Goal: Browse casually: Explore the website without a specific task or goal

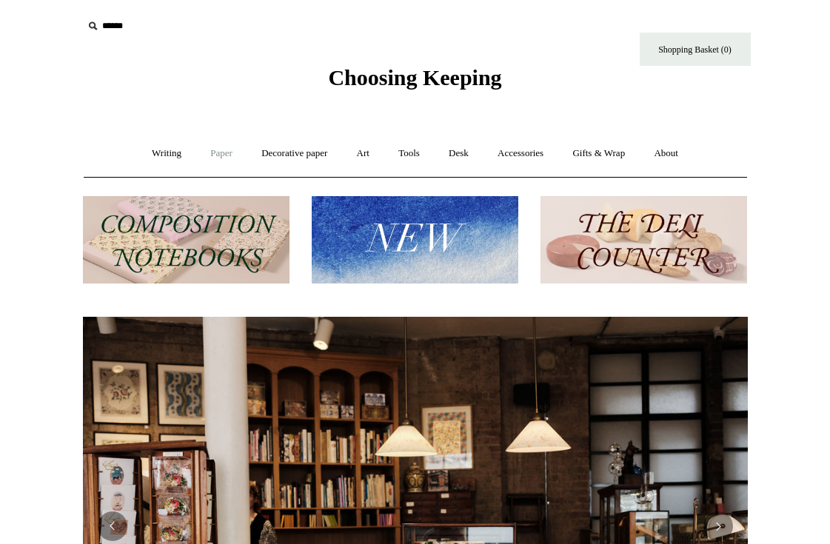
click at [207, 156] on link "Paper +" at bounding box center [221, 153] width 49 height 39
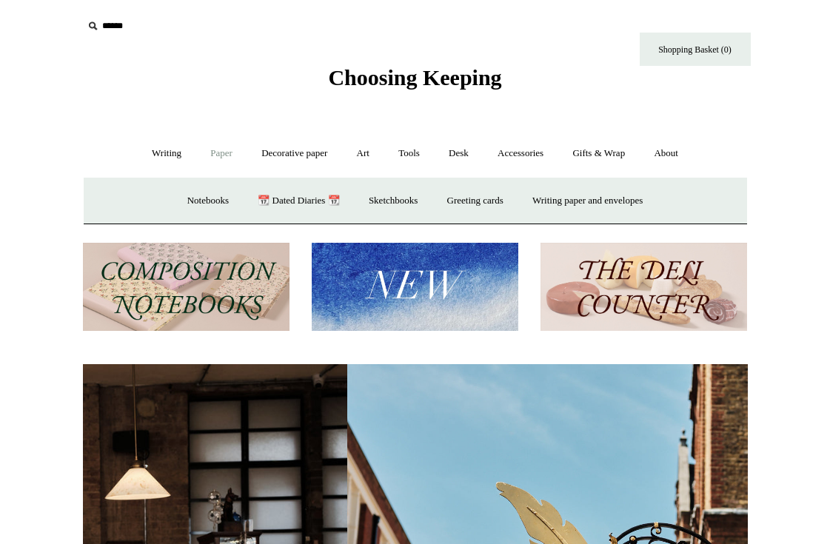
click at [207, 156] on link "Paper -" at bounding box center [221, 153] width 49 height 39
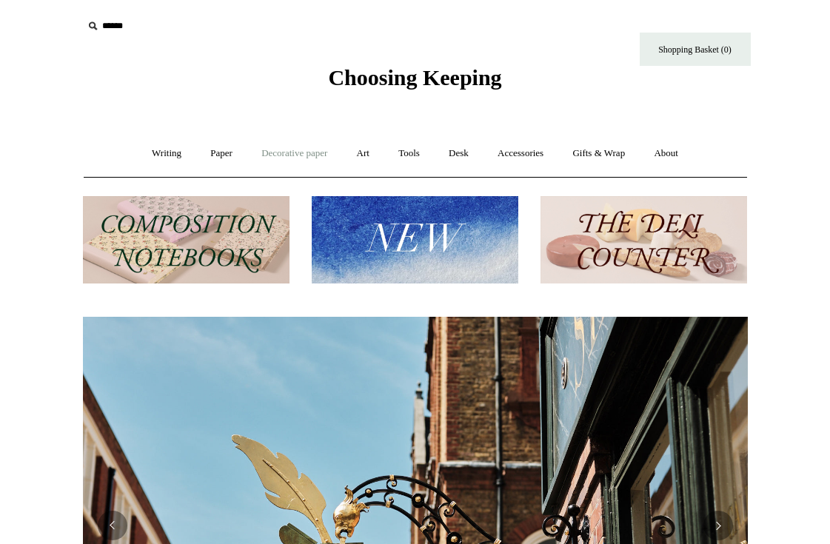
scroll to position [0, 665]
click at [305, 151] on link "Decorative paper +" at bounding box center [294, 153] width 93 height 39
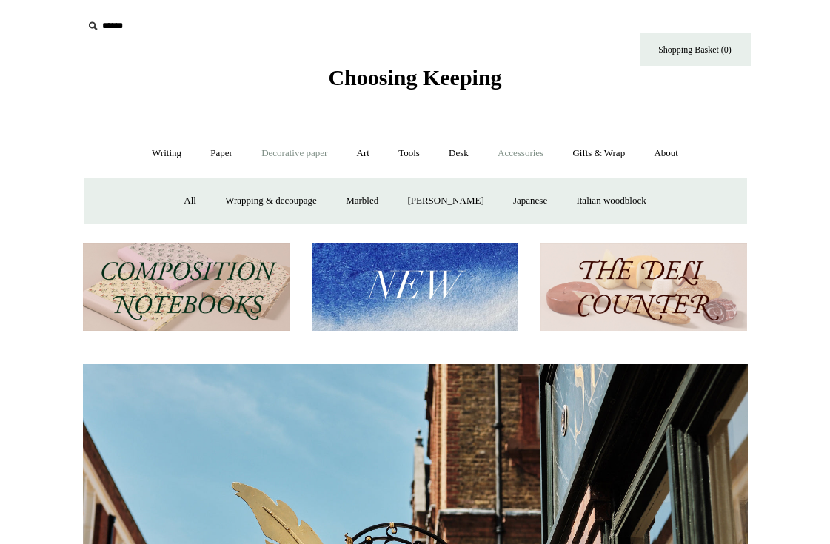
click at [522, 148] on link "Accessories +" at bounding box center [520, 153] width 73 height 39
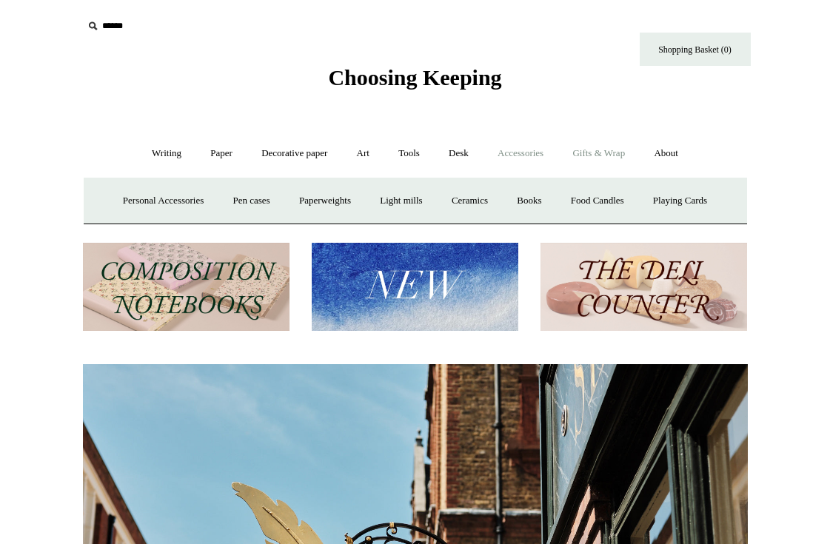
click at [613, 155] on link "Gifts & Wrap +" at bounding box center [598, 153] width 79 height 39
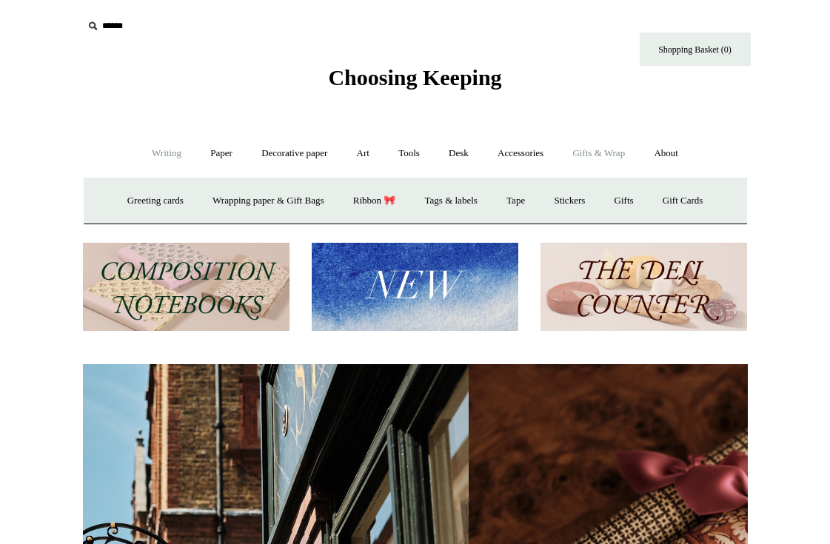
click at [155, 161] on link "Writing +" at bounding box center [166, 153] width 56 height 39
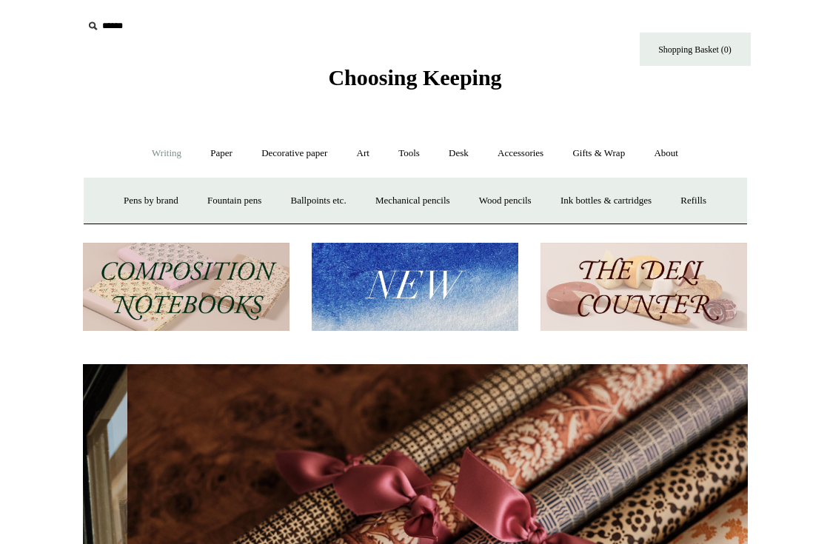
scroll to position [0, 1330]
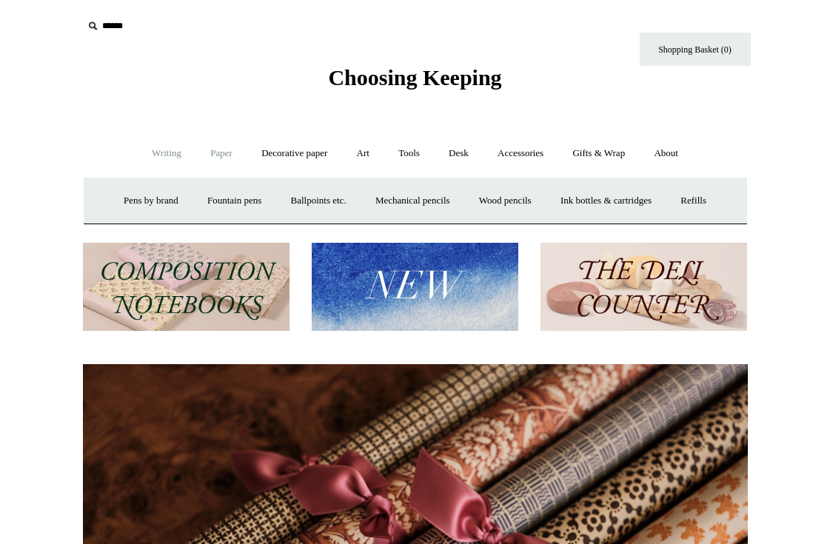
click at [223, 161] on link "Paper +" at bounding box center [221, 153] width 49 height 39
click at [597, 193] on link "Writing paper and envelopes +" at bounding box center [587, 200] width 137 height 39
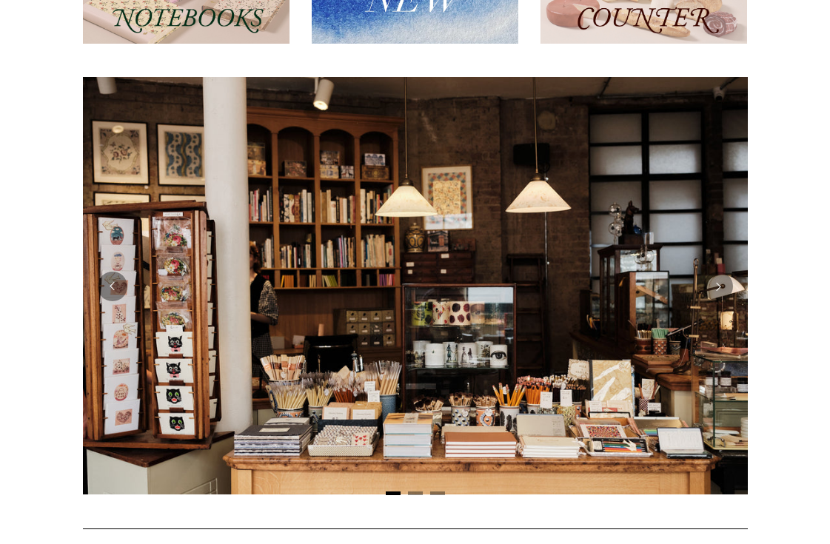
scroll to position [0, 0]
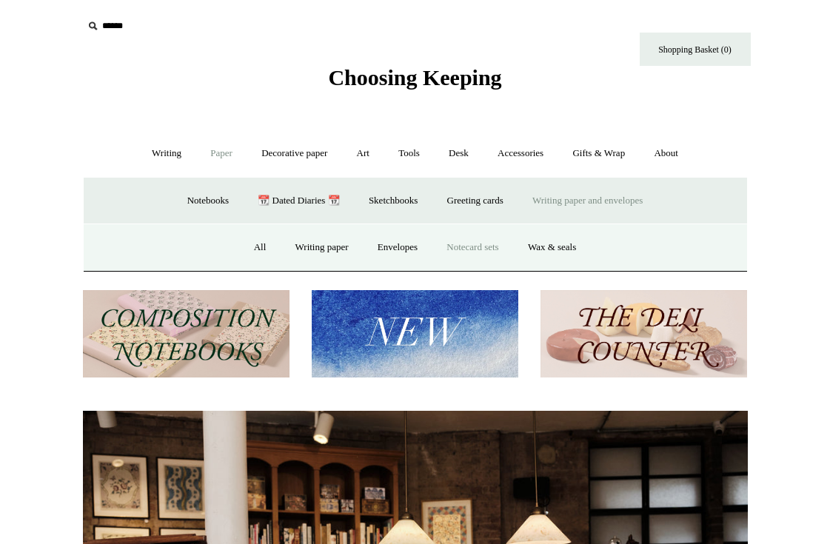
click at [460, 247] on link "Notecard sets" at bounding box center [472, 247] width 78 height 39
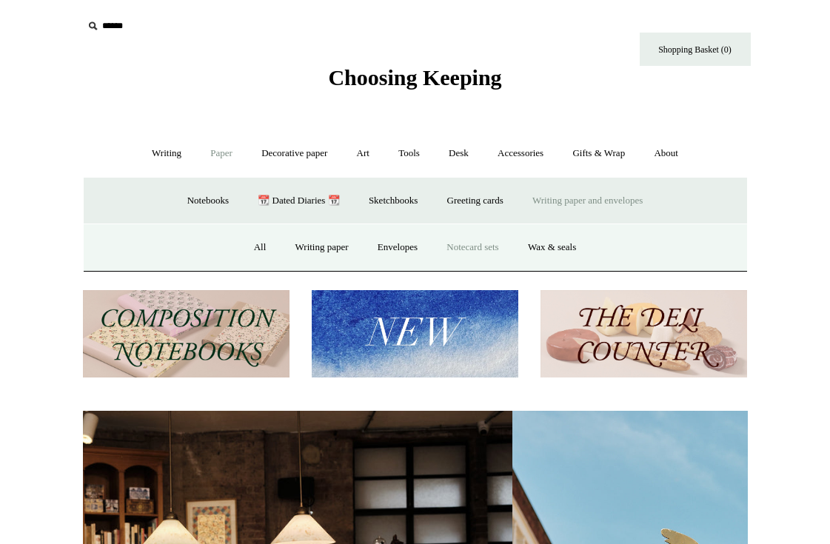
scroll to position [0, 640]
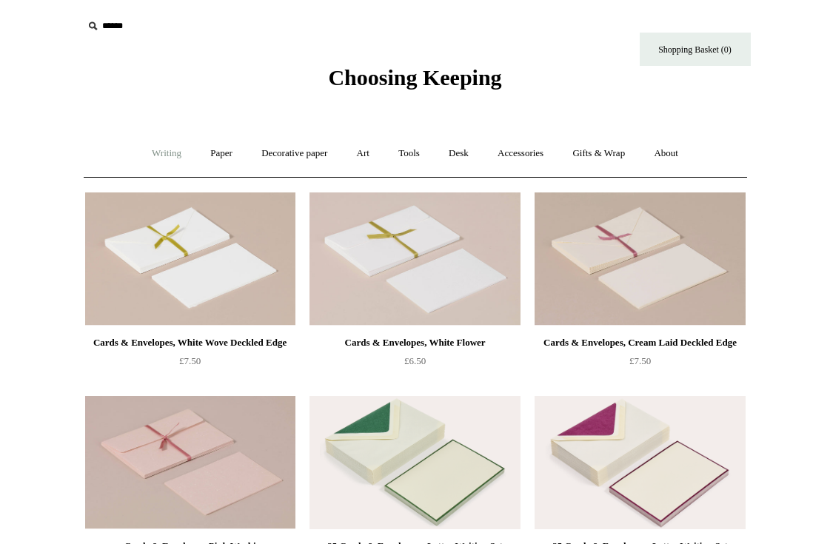
click at [140, 156] on link "Writing +" at bounding box center [166, 153] width 56 height 39
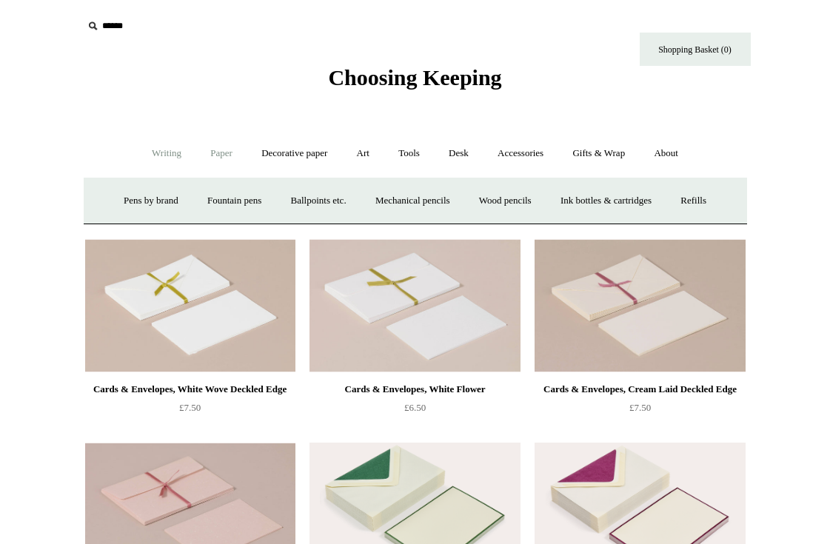
click at [211, 164] on link "Paper +" at bounding box center [221, 153] width 49 height 39
click at [480, 196] on link "Greeting cards +" at bounding box center [475, 200] width 83 height 39
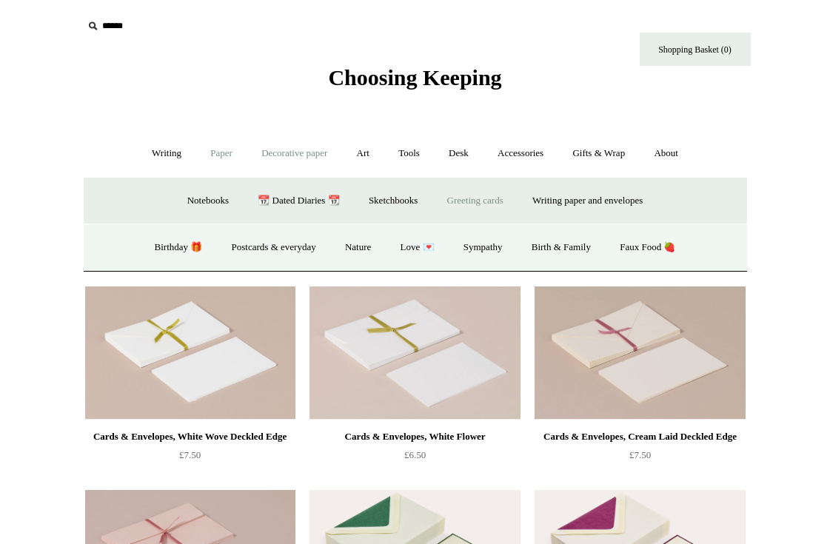
click at [296, 151] on link "Decorative paper +" at bounding box center [294, 153] width 93 height 39
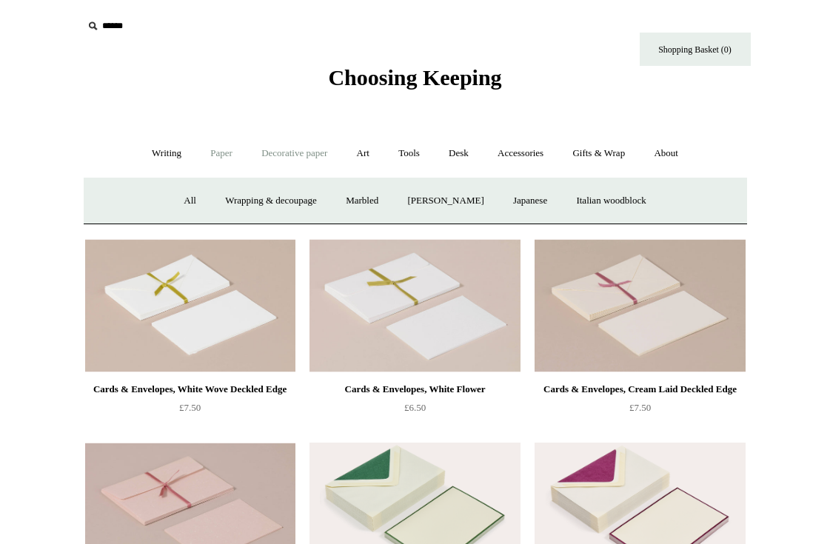
click at [199, 155] on link "Paper +" at bounding box center [221, 153] width 49 height 39
click at [208, 156] on link "Paper -" at bounding box center [221, 153] width 49 height 39
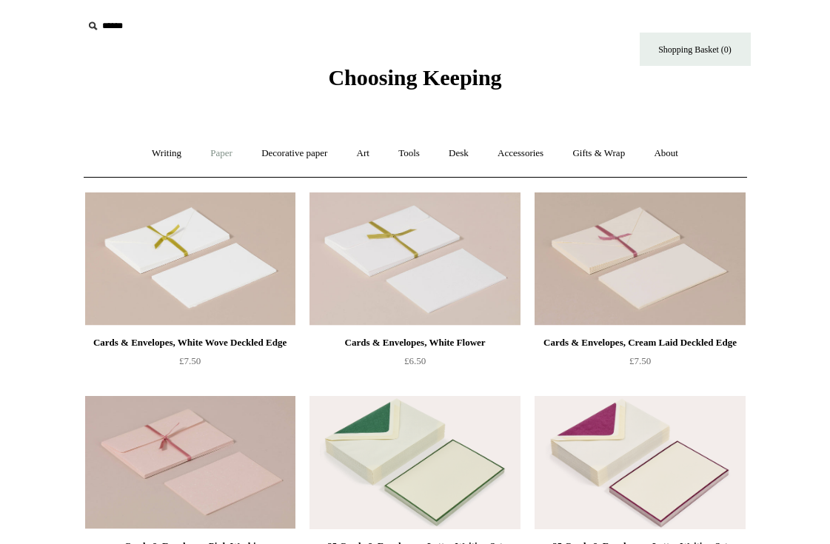
click at [208, 156] on link "Paper +" at bounding box center [221, 153] width 49 height 39
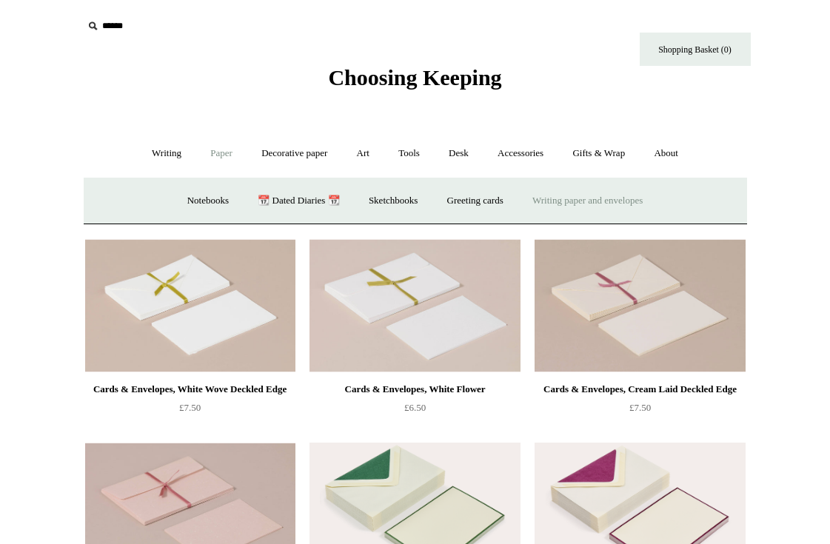
click at [563, 196] on link "Writing paper and envelopes +" at bounding box center [587, 200] width 137 height 39
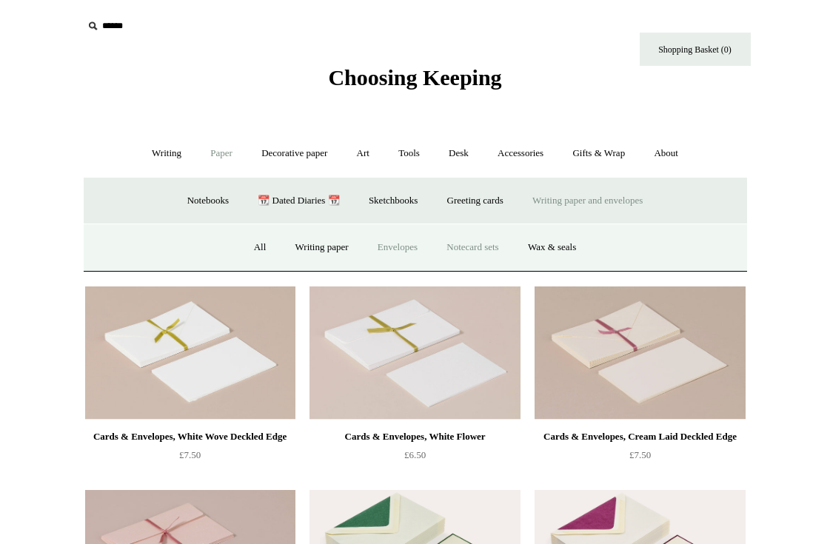
click at [406, 251] on link "Envelopes" at bounding box center [397, 247] width 67 height 39
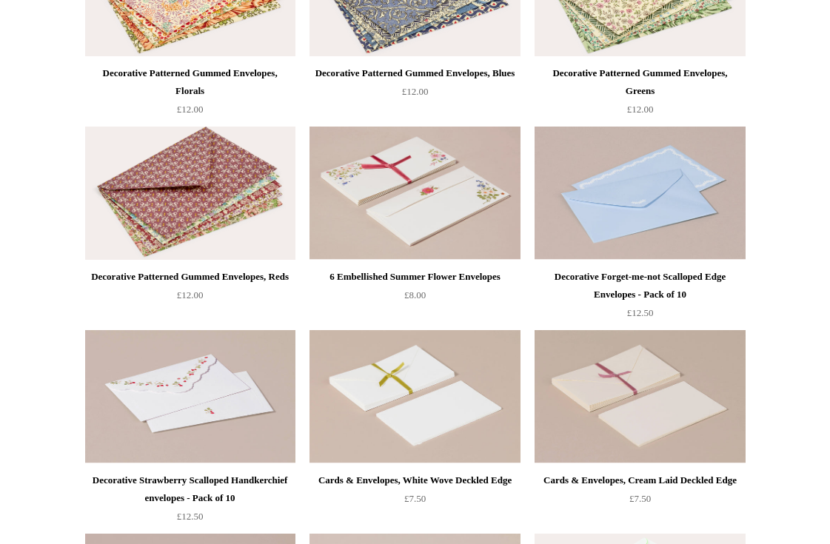
scroll to position [463, 0]
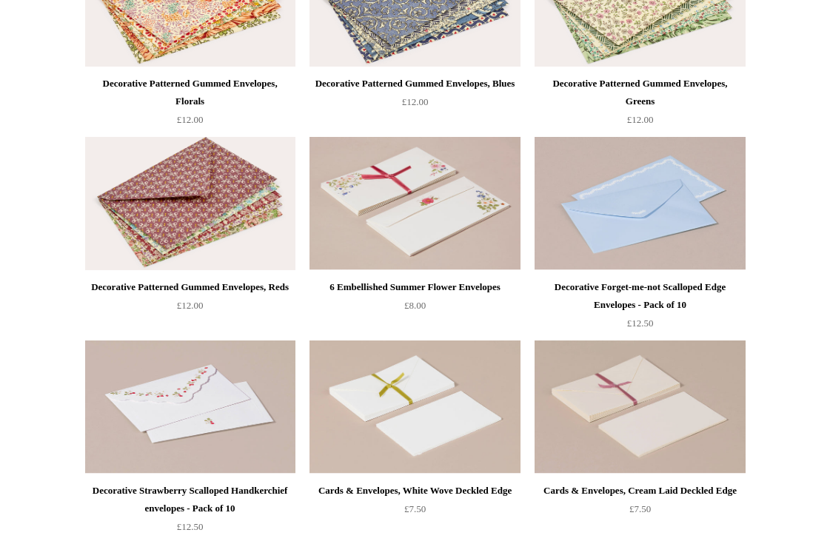
click at [205, 201] on img at bounding box center [190, 203] width 210 height 133
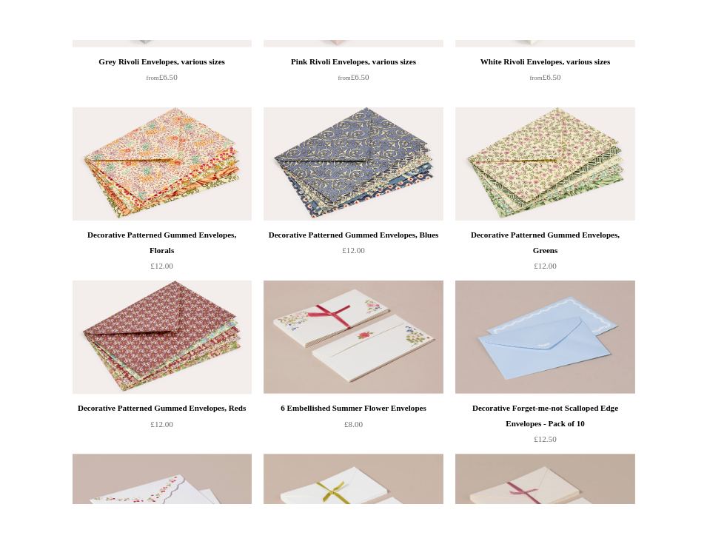
scroll to position [315, 0]
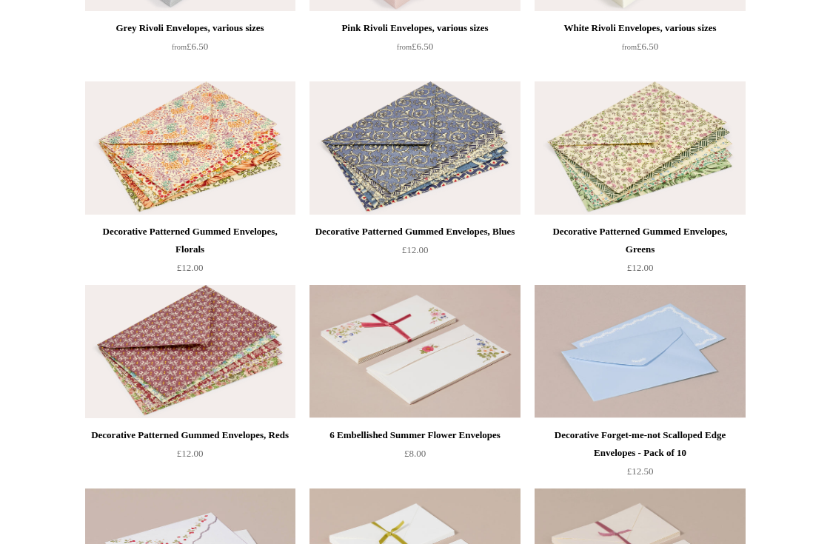
click at [429, 136] on img at bounding box center [415, 147] width 210 height 133
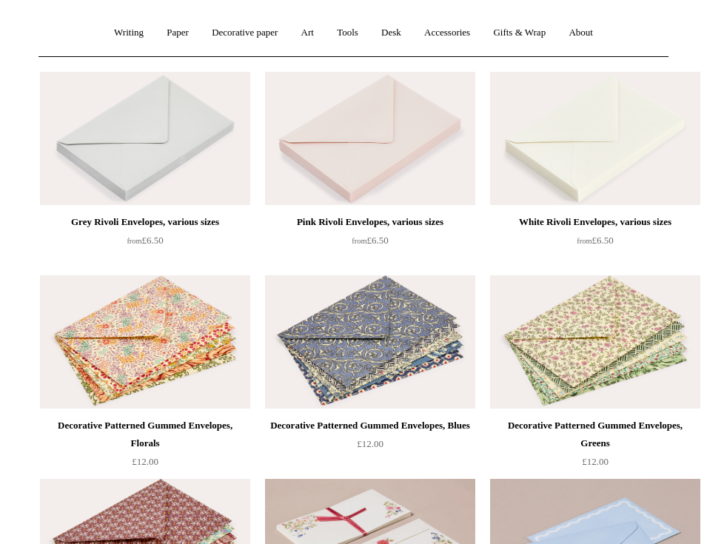
scroll to position [0, 0]
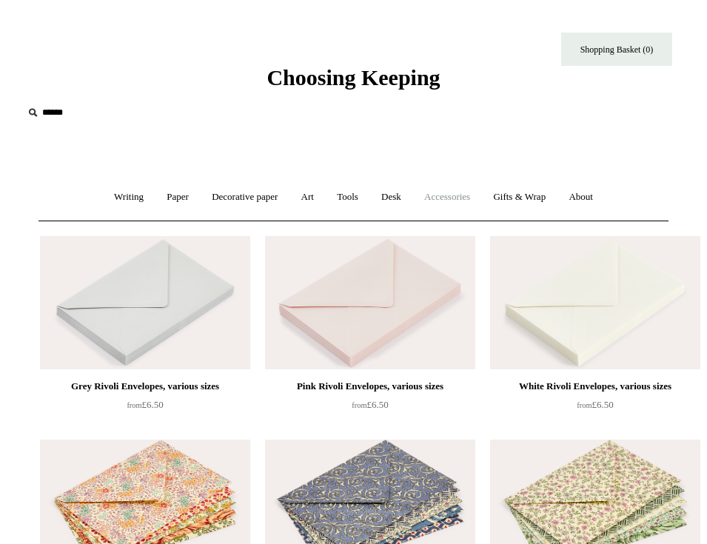
click at [452, 200] on link "Accessories +" at bounding box center [447, 197] width 67 height 39
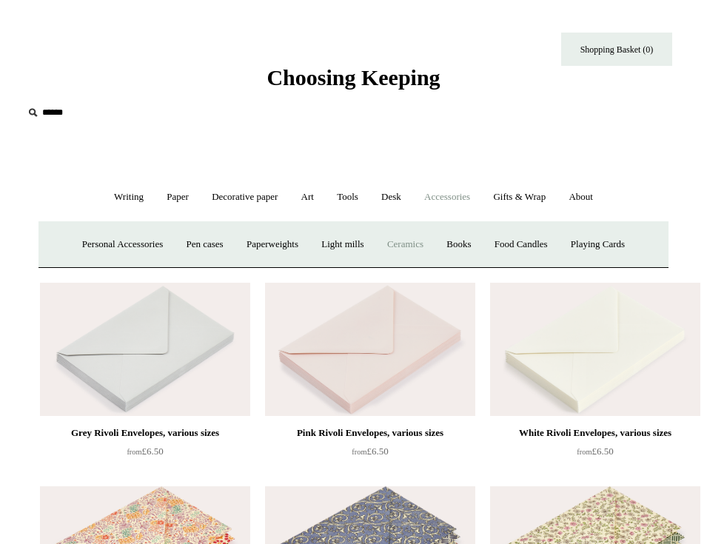
click at [419, 247] on link "Ceramics +" at bounding box center [405, 244] width 57 height 39
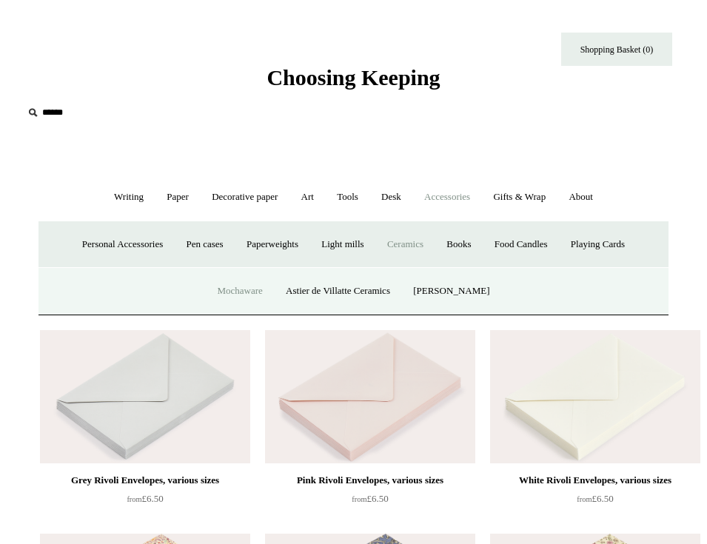
click at [251, 289] on link "Mochaware" at bounding box center [240, 291] width 66 height 39
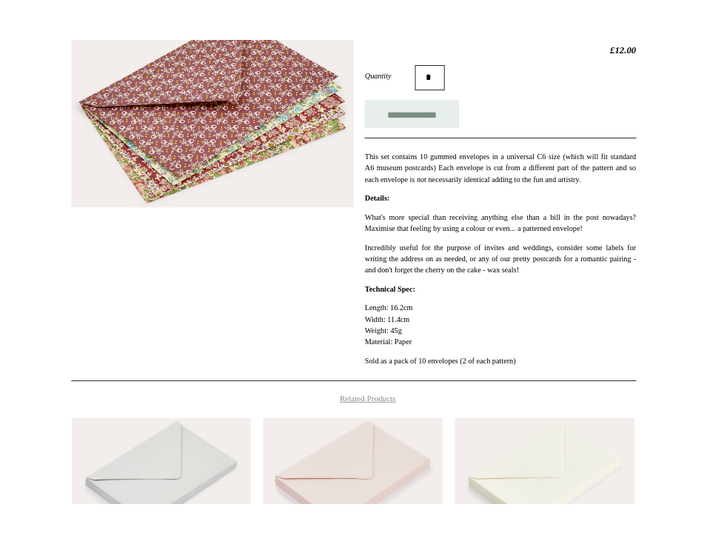
scroll to position [205, 0]
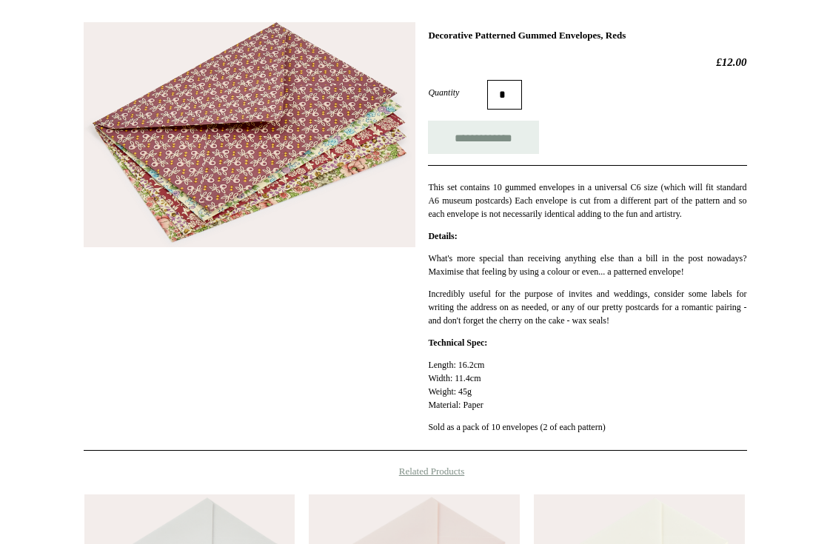
click at [278, 170] on img at bounding box center [250, 134] width 332 height 225
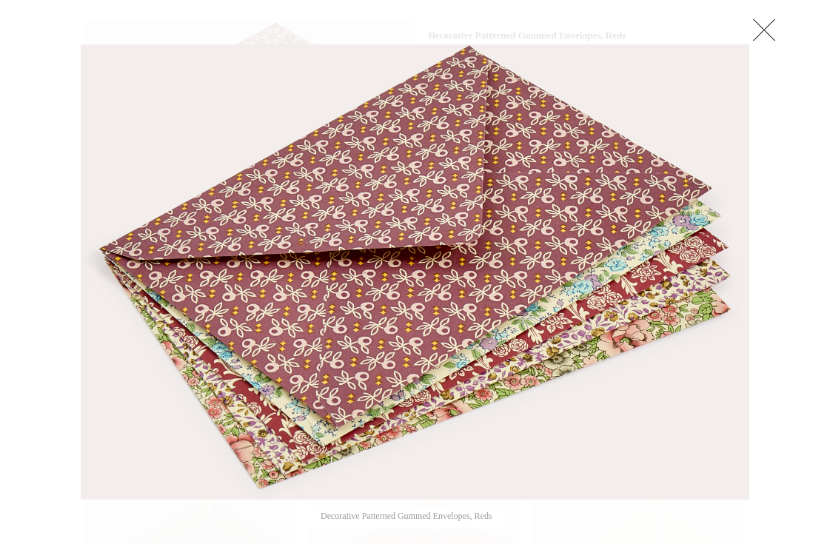
click at [760, 30] on link at bounding box center [764, 30] width 30 height 30
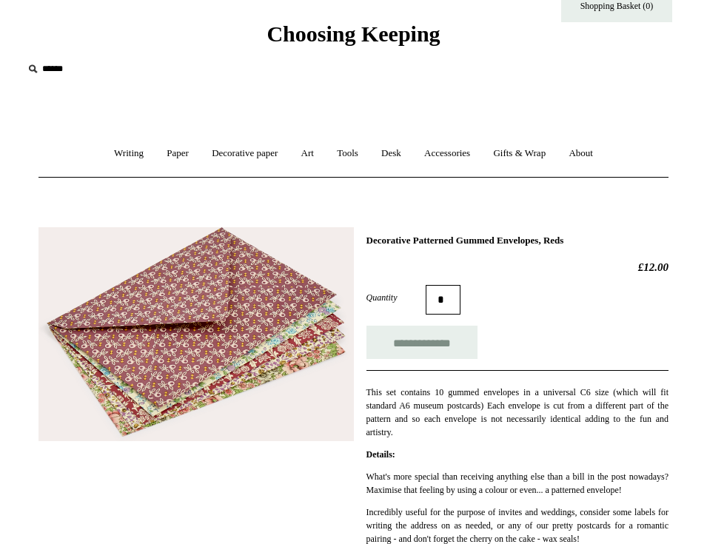
scroll to position [39, 0]
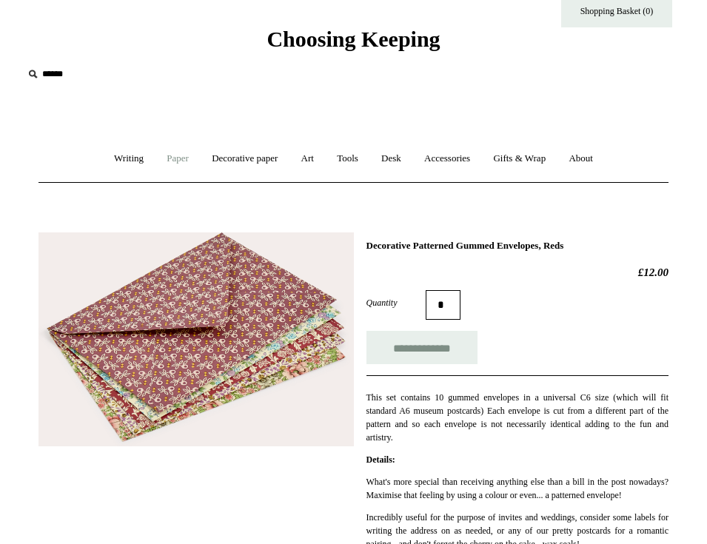
click at [172, 156] on link "Paper +" at bounding box center [177, 158] width 43 height 39
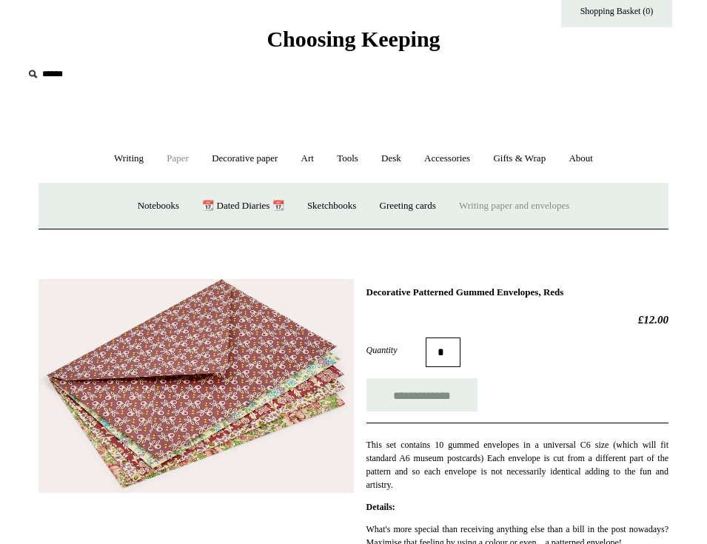
click at [504, 209] on link "Writing paper and envelopes +" at bounding box center [514, 206] width 131 height 39
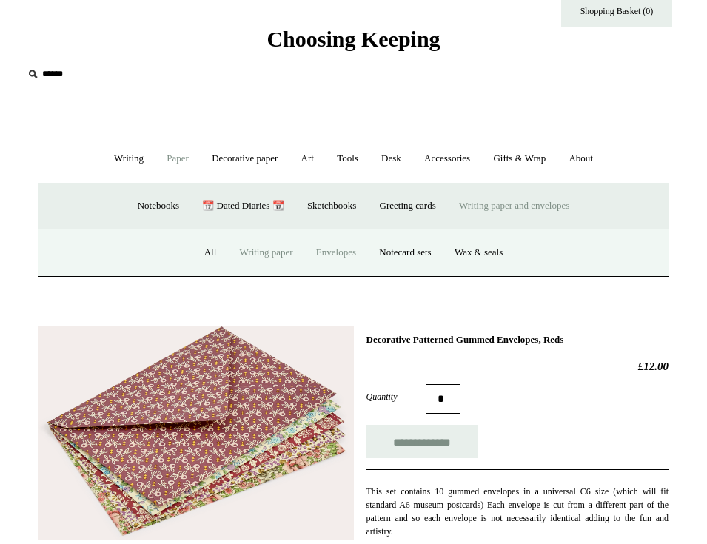
click at [256, 258] on link "Writing paper" at bounding box center [267, 252] width 74 height 39
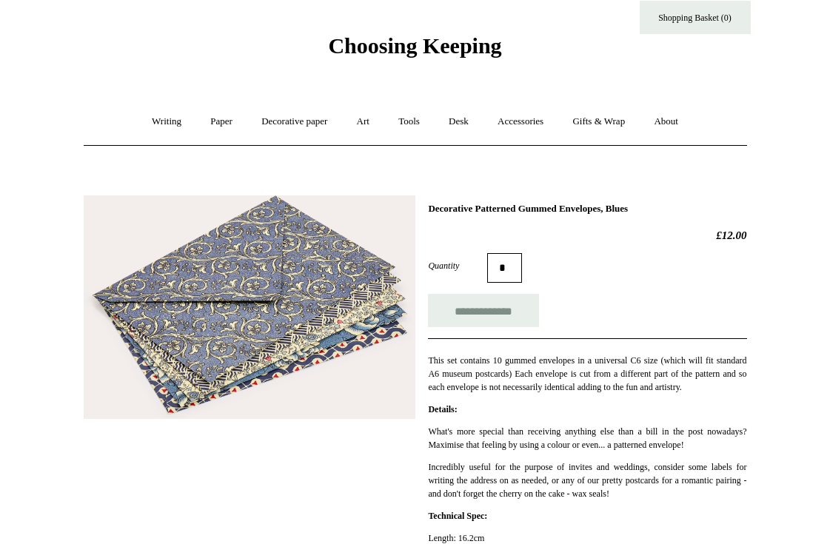
scroll to position [49, 0]
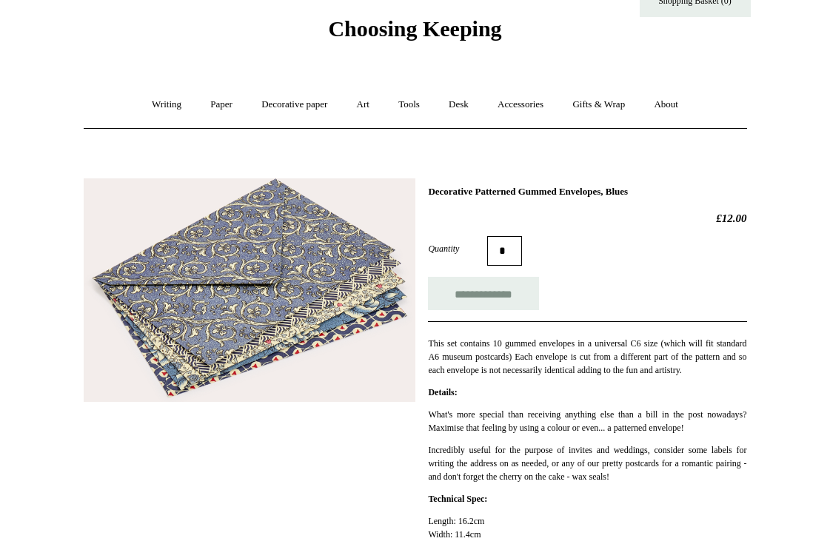
click at [294, 328] on img at bounding box center [250, 290] width 332 height 224
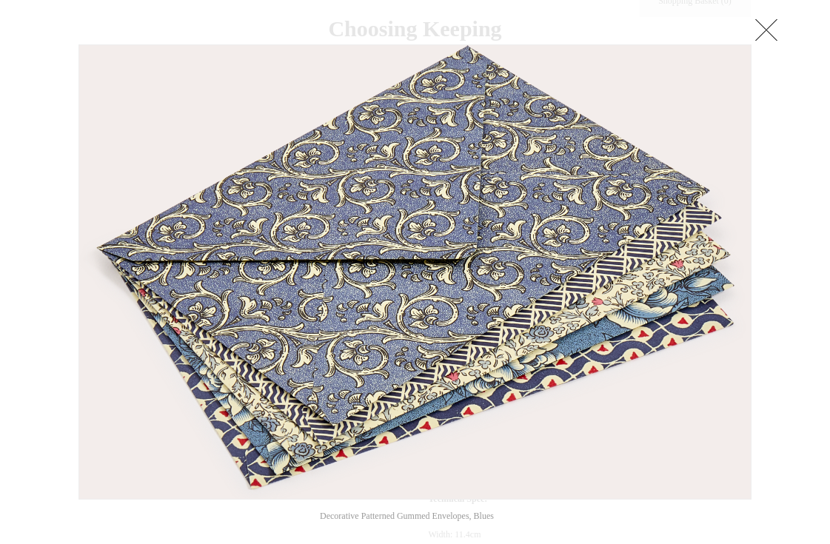
click at [764, 27] on link at bounding box center [767, 30] width 30 height 30
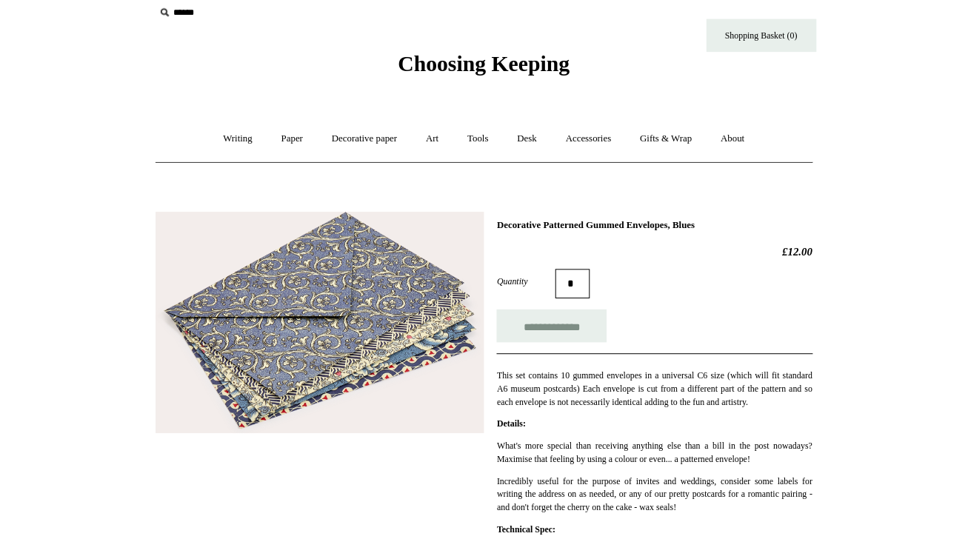
scroll to position [13, 0]
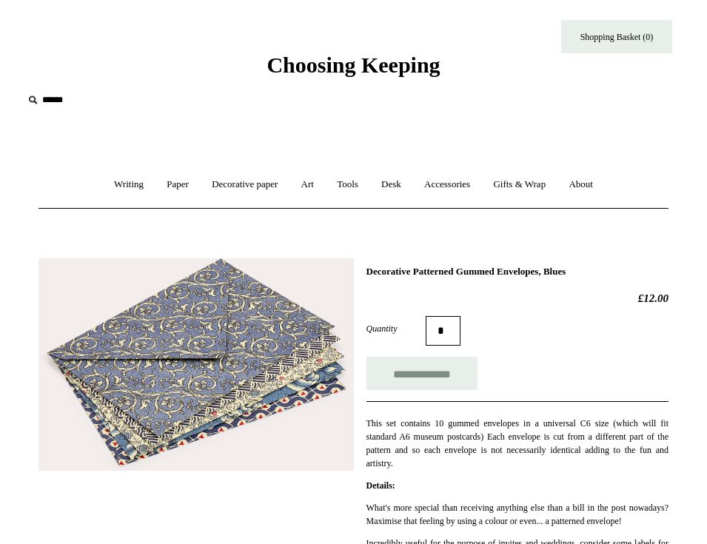
drag, startPoint x: 70, startPoint y: 415, endPoint x: 98, endPoint y: 30, distance: 386.9
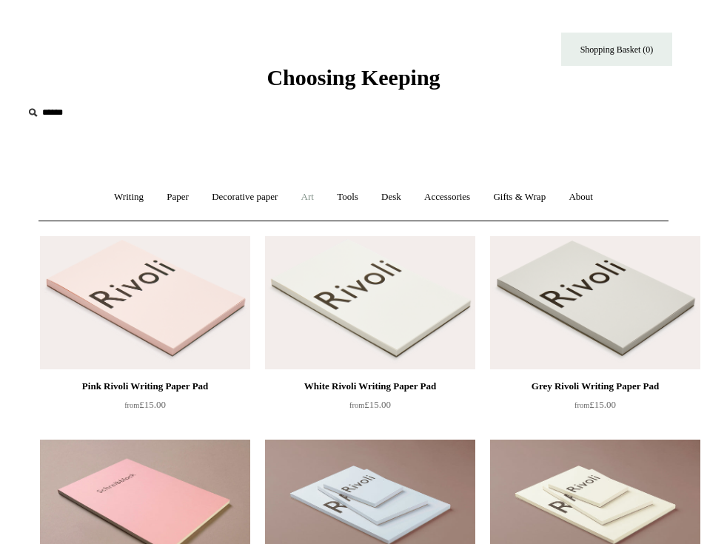
click at [295, 195] on link "Art +" at bounding box center [307, 197] width 33 height 39
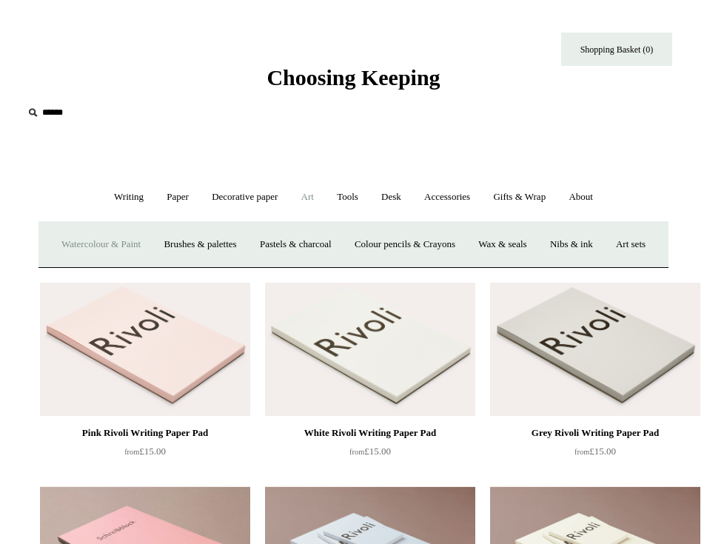
click at [138, 246] on link "Watercolour & Paint" at bounding box center [101, 244] width 100 height 39
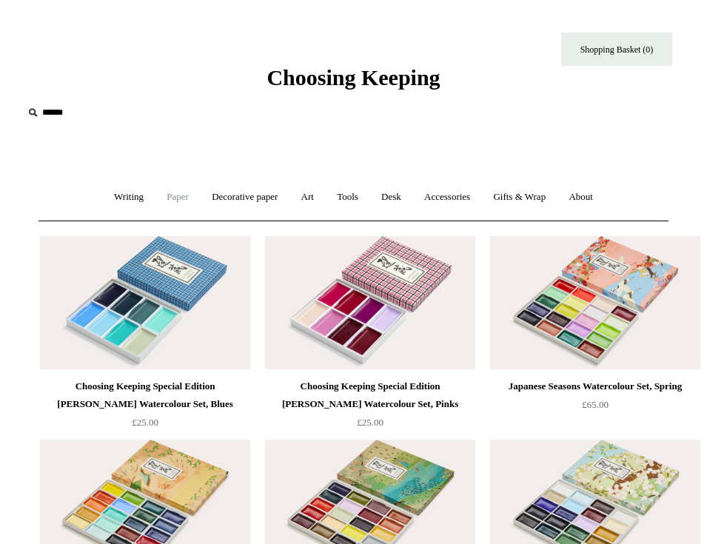
click at [170, 198] on link "Paper +" at bounding box center [177, 197] width 43 height 39
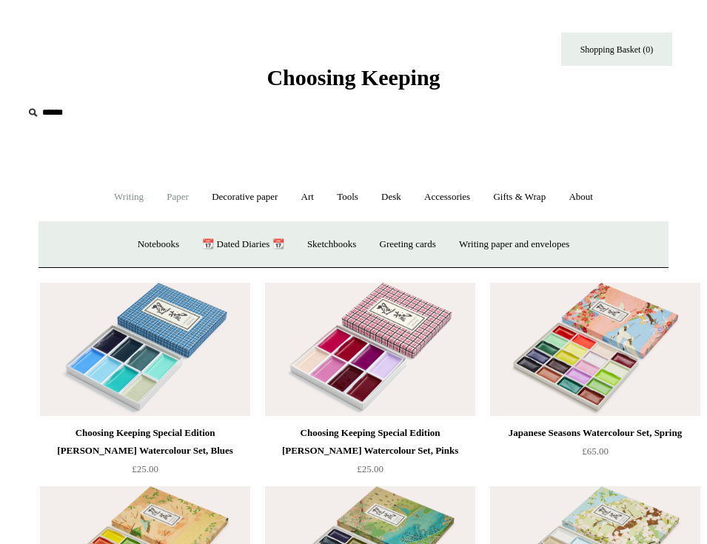
click at [126, 202] on link "Writing +" at bounding box center [129, 197] width 50 height 39
click at [170, 198] on link "Paper +" at bounding box center [177, 197] width 43 height 39
click at [224, 249] on link "📆 Dated Diaries 📆" at bounding box center [243, 244] width 102 height 39
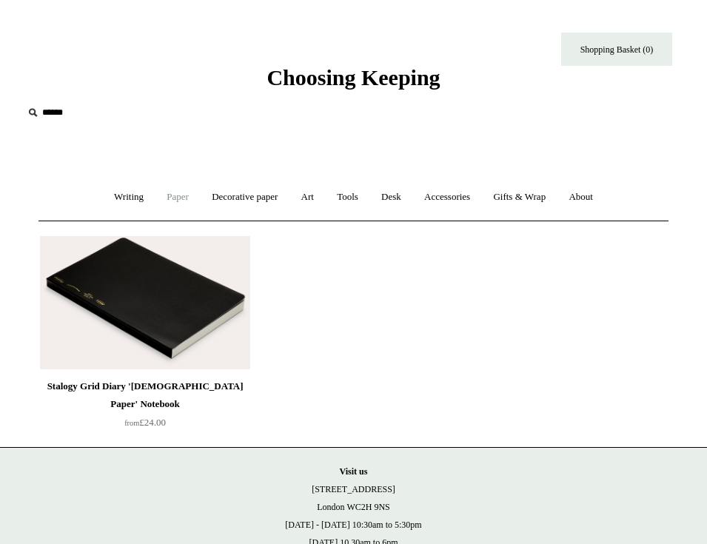
click at [168, 193] on link "Paper +" at bounding box center [177, 197] width 43 height 39
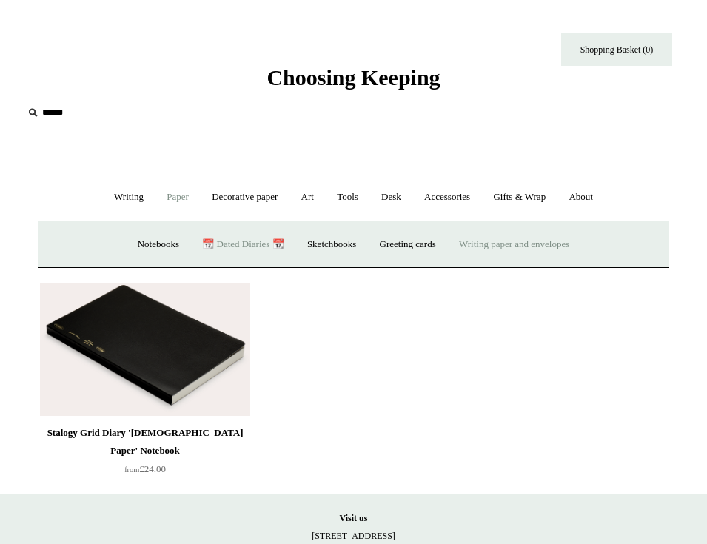
click at [504, 246] on link "Writing paper and envelopes +" at bounding box center [514, 244] width 131 height 39
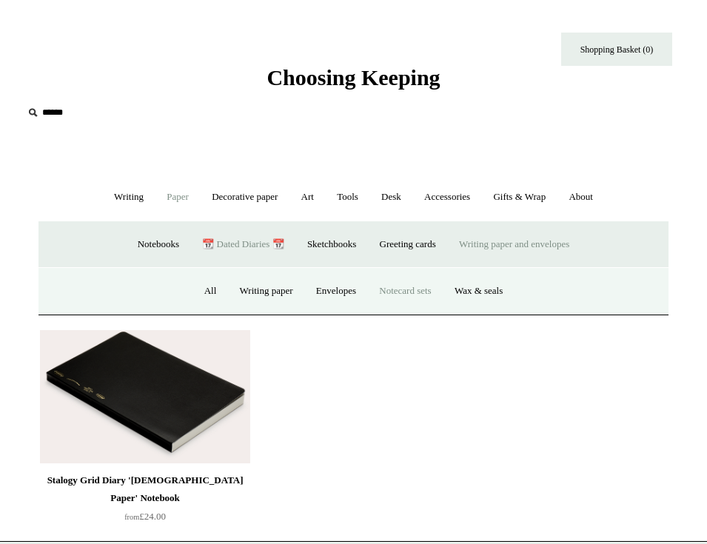
click at [398, 295] on link "Notecard sets" at bounding box center [405, 291] width 73 height 39
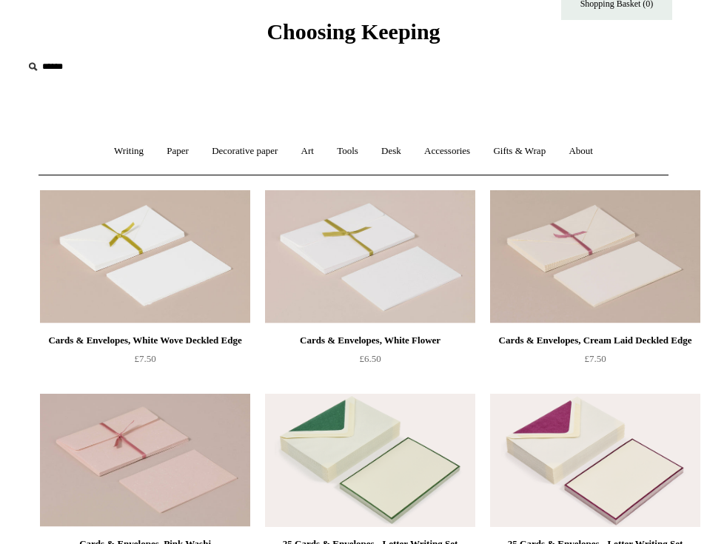
scroll to position [56, 0]
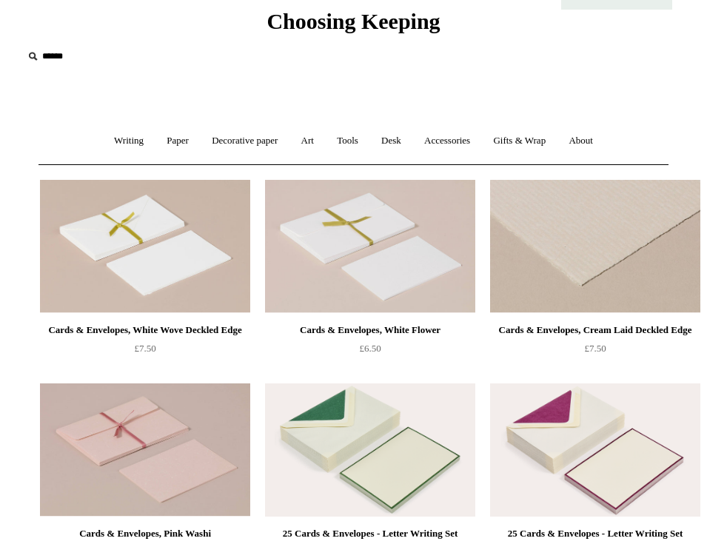
click at [626, 283] on img at bounding box center [595, 246] width 210 height 133
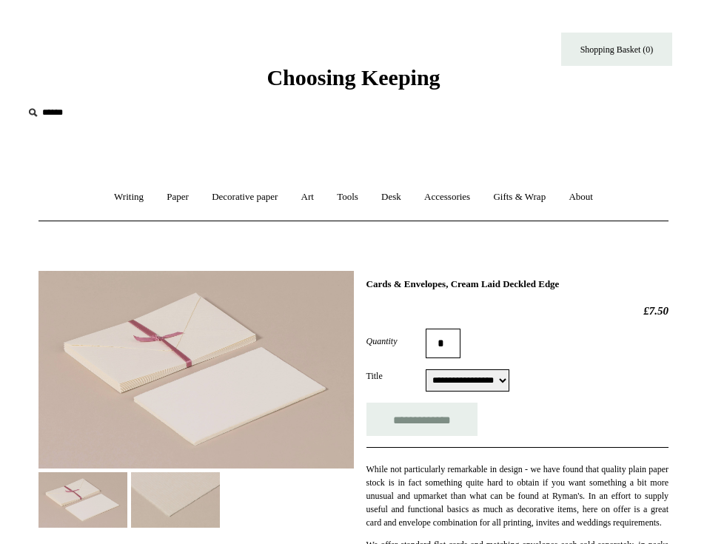
select select "**********"
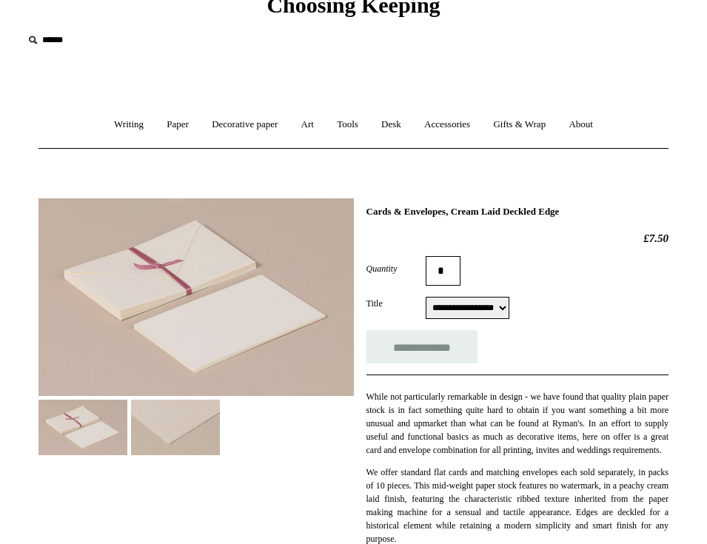
scroll to position [87, 0]
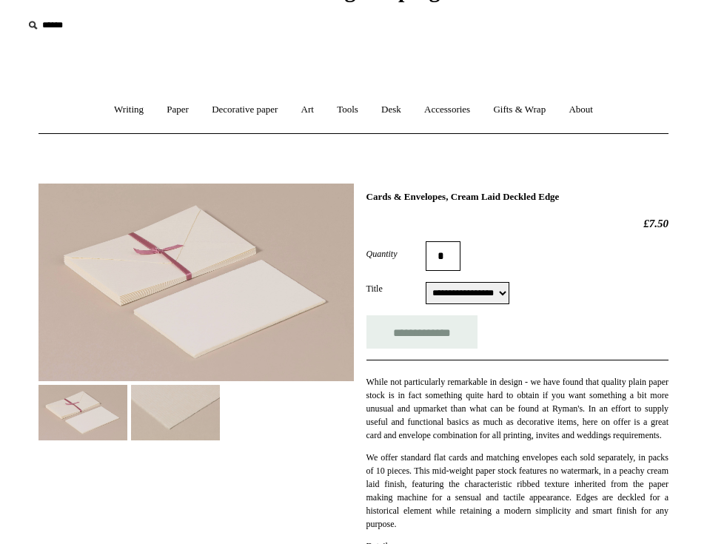
click at [96, 416] on img at bounding box center [83, 413] width 89 height 56
click at [170, 419] on img at bounding box center [175, 413] width 89 height 56
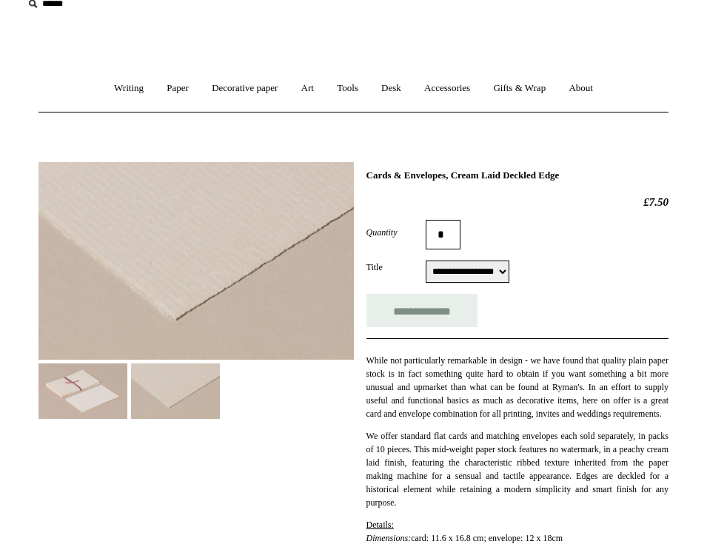
scroll to position [0, 0]
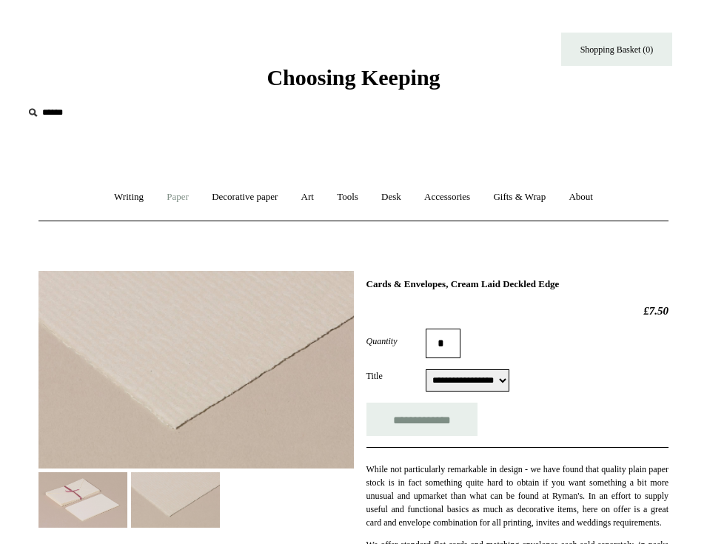
click at [175, 195] on link "Paper +" at bounding box center [177, 197] width 43 height 39
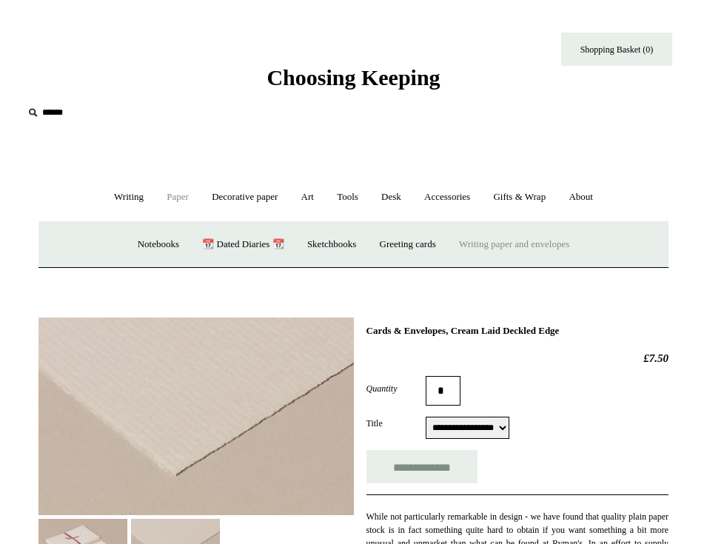
click at [526, 250] on link "Writing paper and envelopes +" at bounding box center [514, 244] width 131 height 39
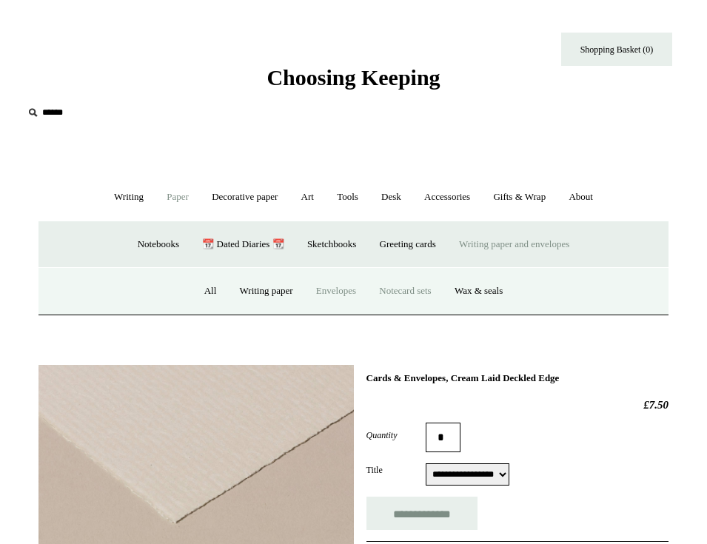
click at [341, 298] on link "Envelopes" at bounding box center [336, 291] width 61 height 39
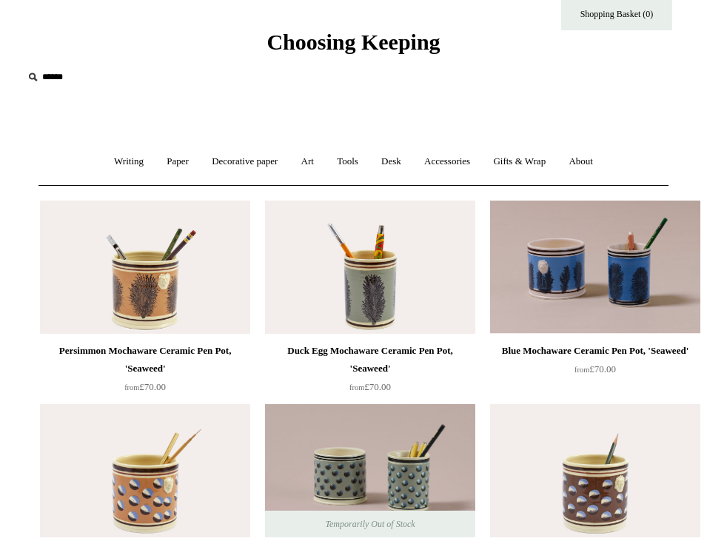
scroll to position [21, 0]
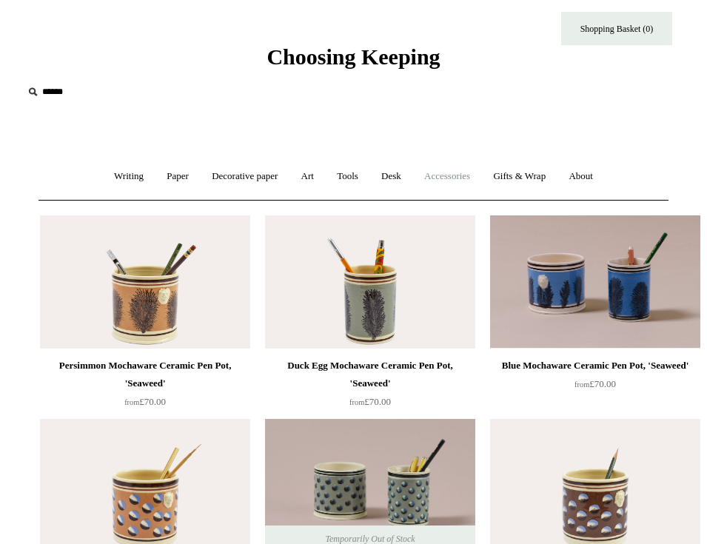
click at [441, 175] on link "Accessories +" at bounding box center [447, 176] width 67 height 39
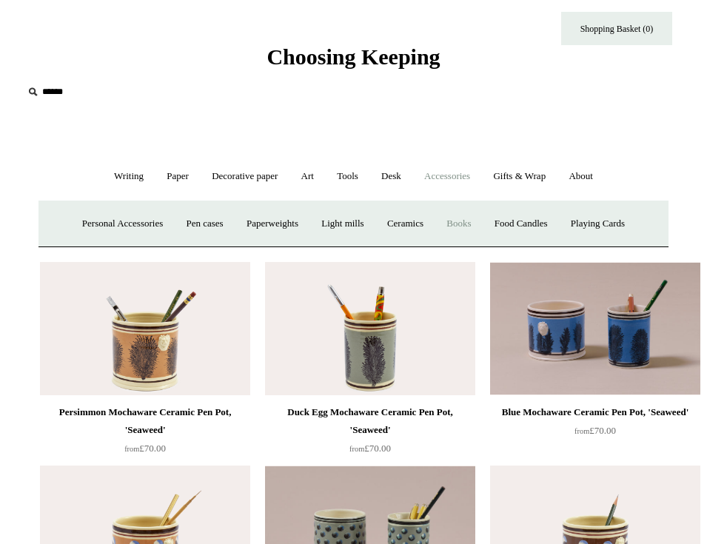
click at [476, 226] on link "Books" at bounding box center [458, 223] width 45 height 39
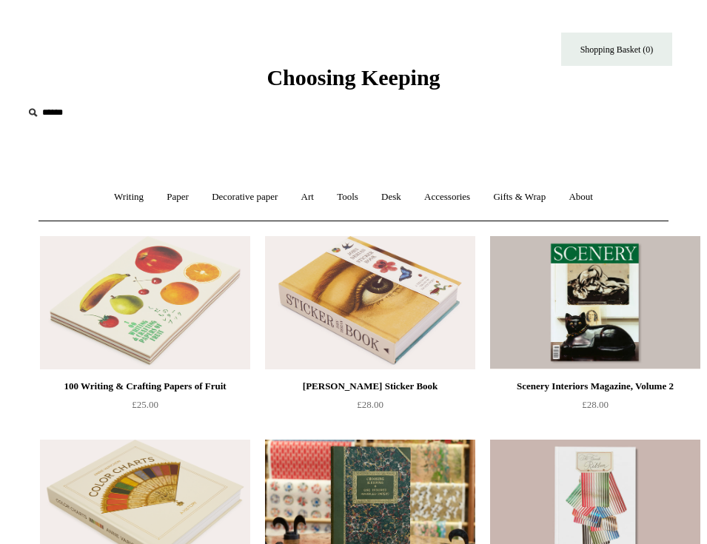
click at [105, 321] on img at bounding box center [145, 302] width 210 height 133
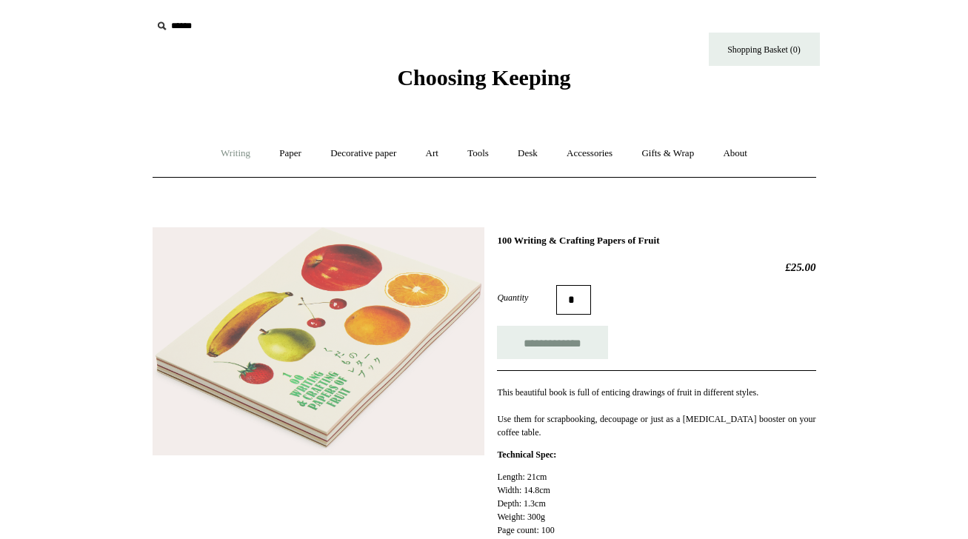
click at [230, 161] on link "Writing +" at bounding box center [235, 153] width 56 height 39
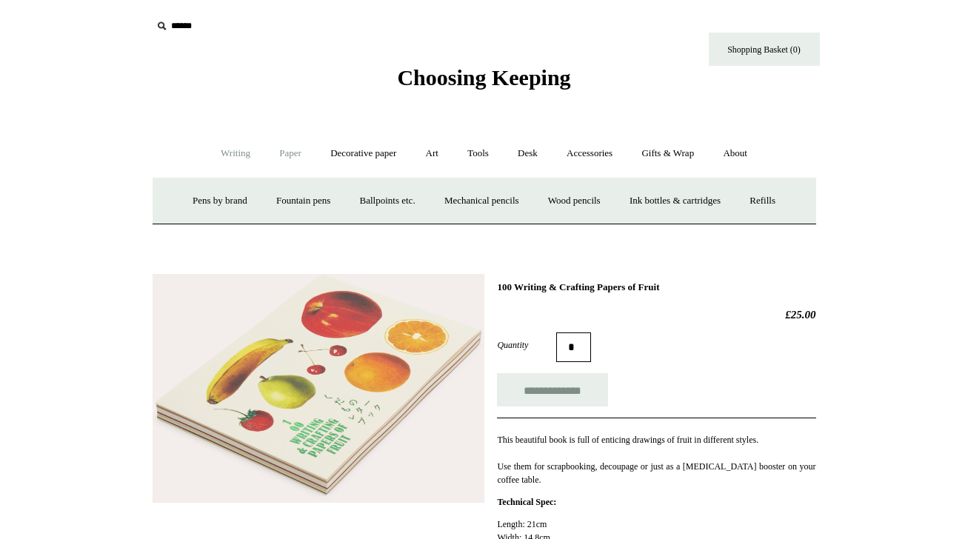
click at [295, 161] on link "Paper +" at bounding box center [290, 153] width 49 height 39
click at [275, 198] on link "Notebooks +" at bounding box center [277, 200] width 68 height 39
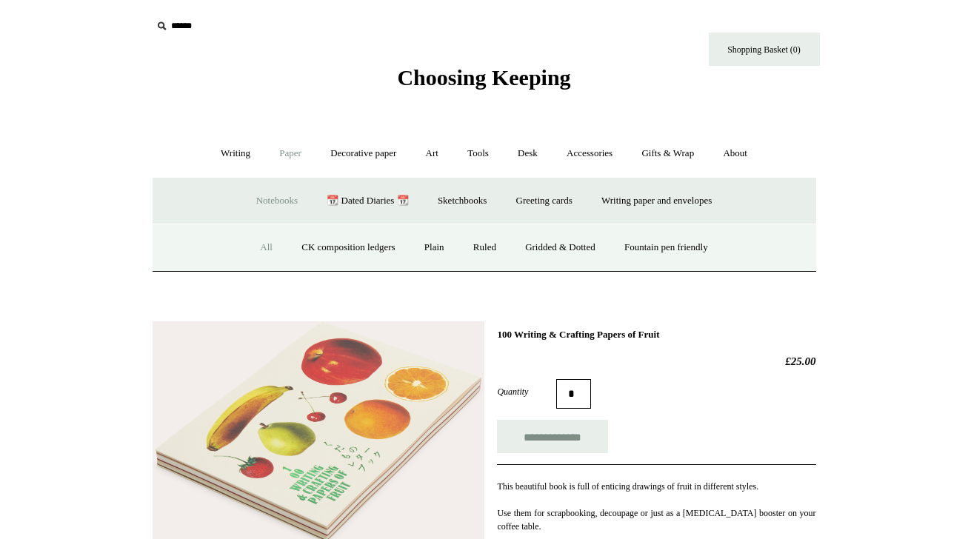
click at [250, 243] on link "All" at bounding box center [266, 247] width 39 height 39
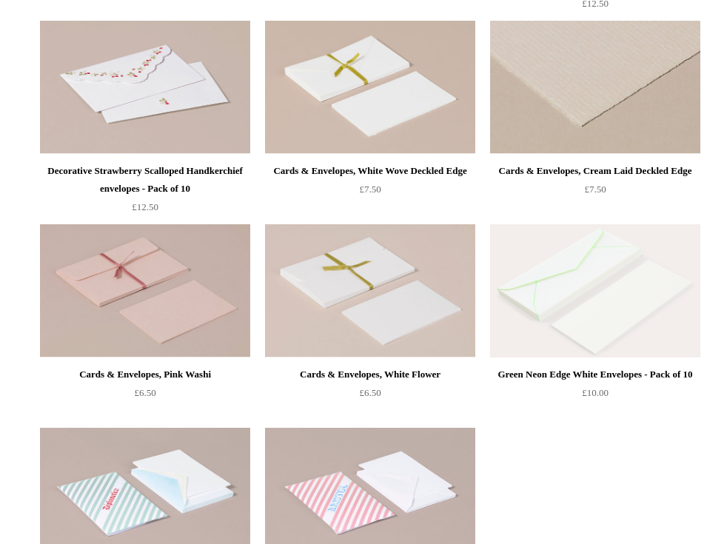
scroll to position [373, 0]
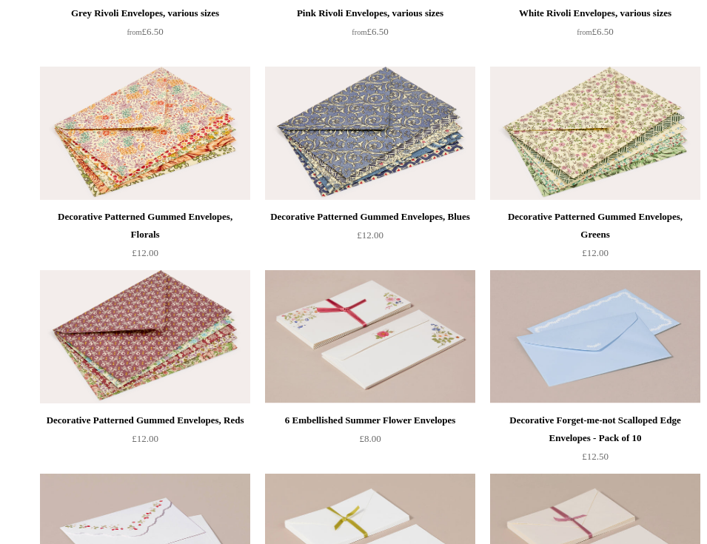
click at [195, 148] on img at bounding box center [145, 133] width 210 height 133
click at [154, 338] on img at bounding box center [145, 336] width 210 height 133
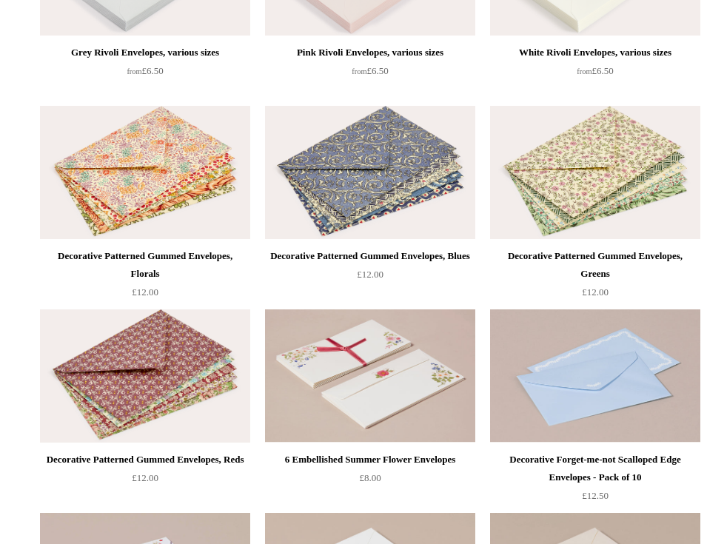
scroll to position [332, 0]
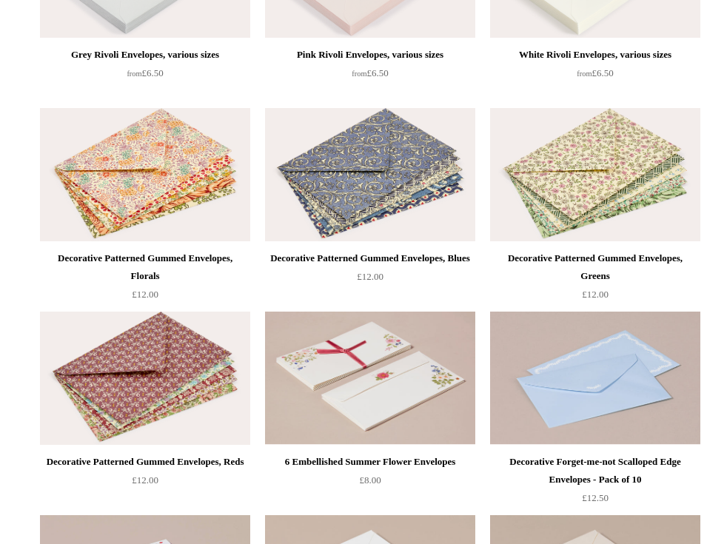
click at [175, 183] on img at bounding box center [145, 174] width 210 height 133
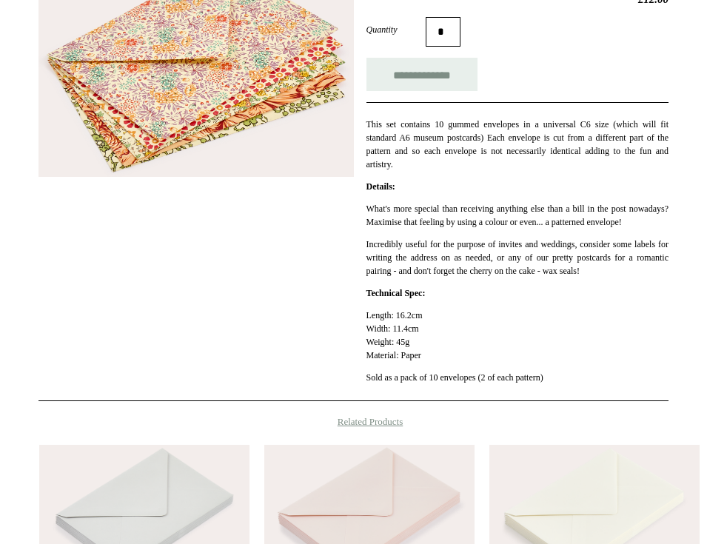
scroll to position [324, 0]
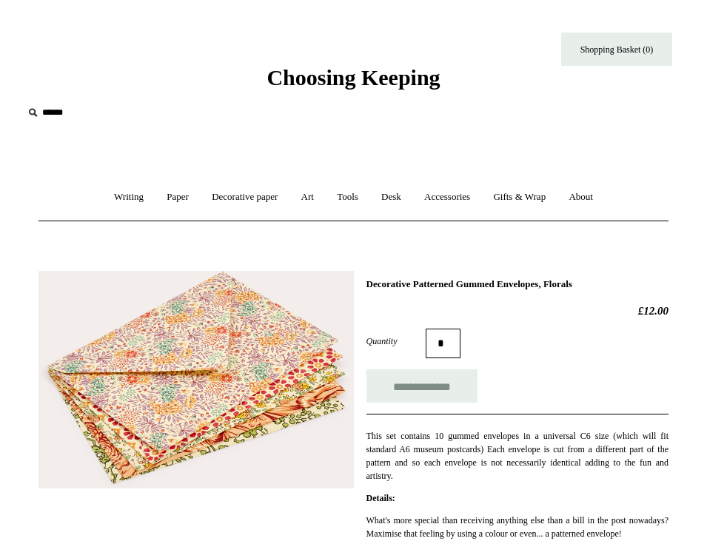
click at [201, 193] on link "Decorative paper +" at bounding box center [244, 197] width 87 height 39
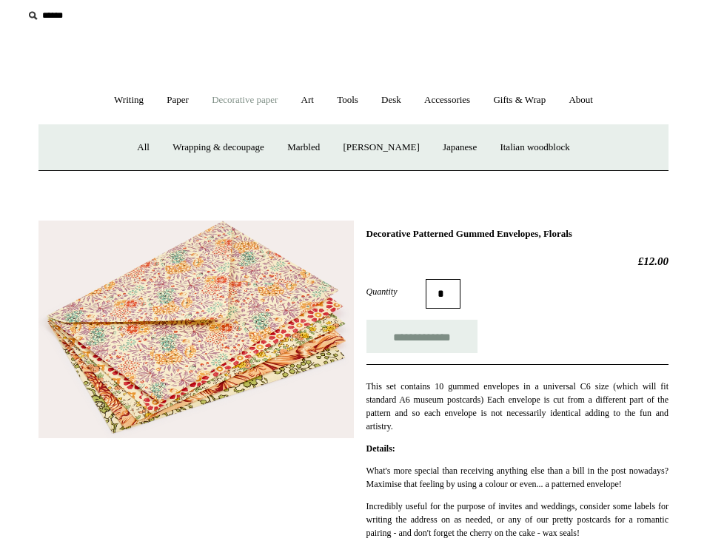
scroll to position [98, 0]
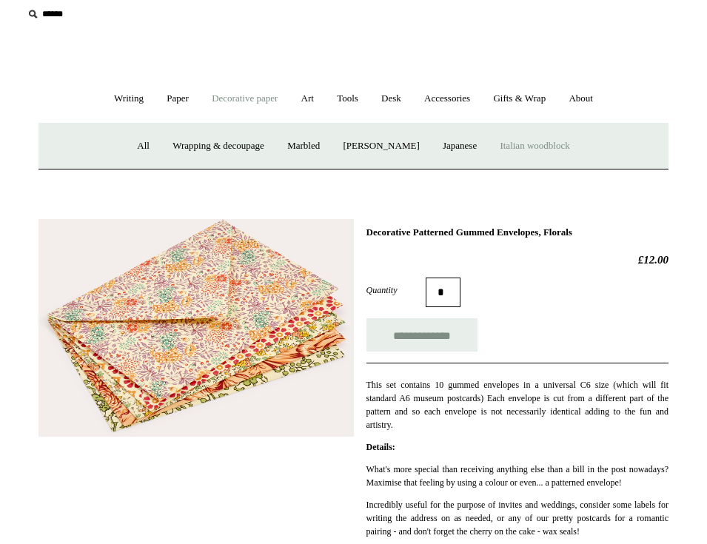
click at [529, 147] on link "Italian woodblock" at bounding box center [534, 146] width 90 height 39
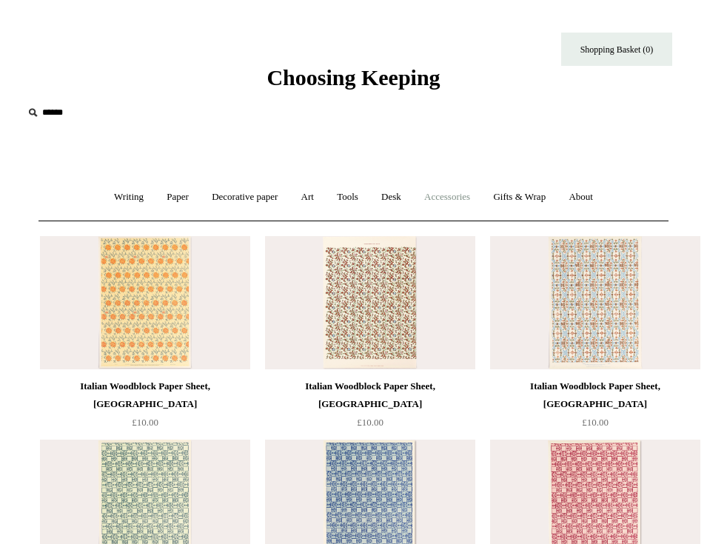
click at [446, 197] on link "Accessories +" at bounding box center [447, 197] width 67 height 39
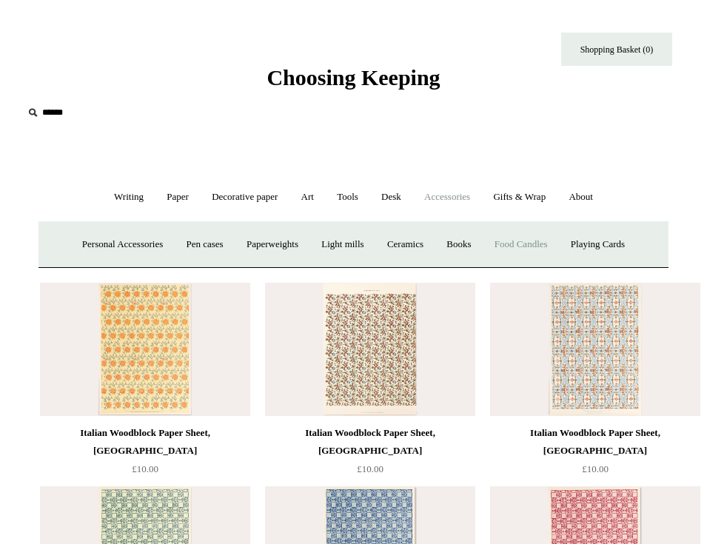
click at [545, 244] on link "Food Candles" at bounding box center [521, 244] width 74 height 39
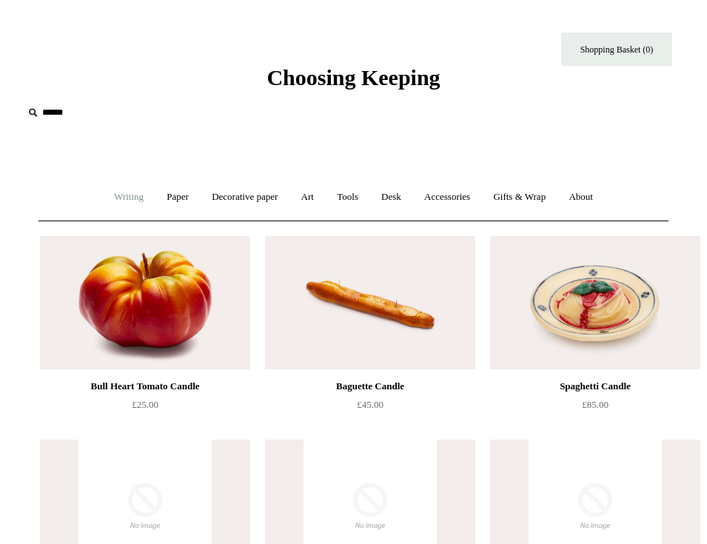
click at [117, 201] on link "Writing +" at bounding box center [129, 197] width 50 height 39
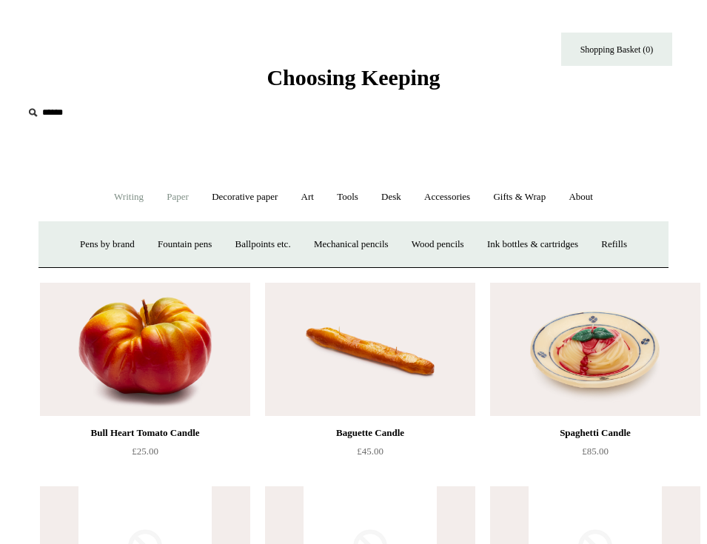
click at [163, 198] on link "Paper +" at bounding box center [177, 197] width 43 height 39
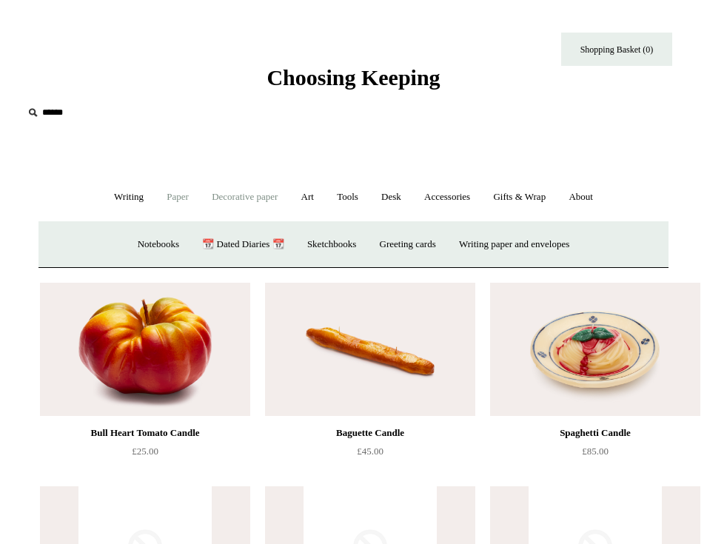
click at [253, 206] on link "Decorative paper +" at bounding box center [244, 197] width 87 height 39
click at [304, 198] on link "Art +" at bounding box center [307, 197] width 33 height 39
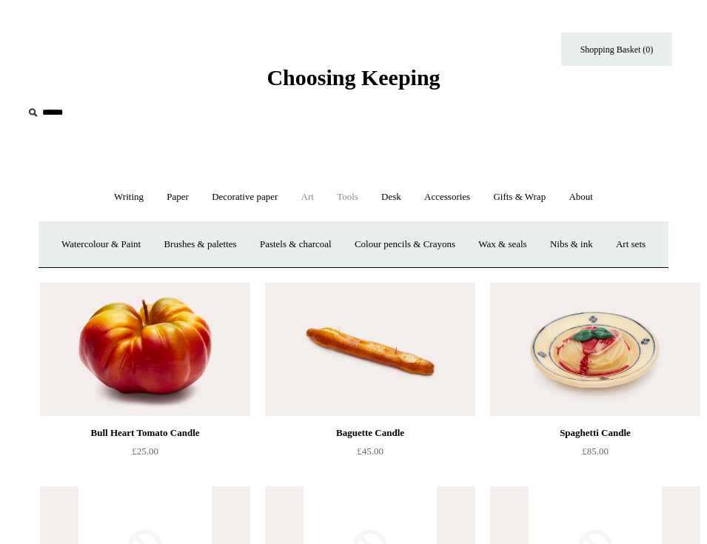
click at [337, 192] on link "Tools +" at bounding box center [348, 197] width 42 height 39
click at [404, 198] on link "Desk +" at bounding box center [391, 197] width 41 height 39
click at [259, 246] on link "Boxes & archiving" at bounding box center [264, 244] width 93 height 39
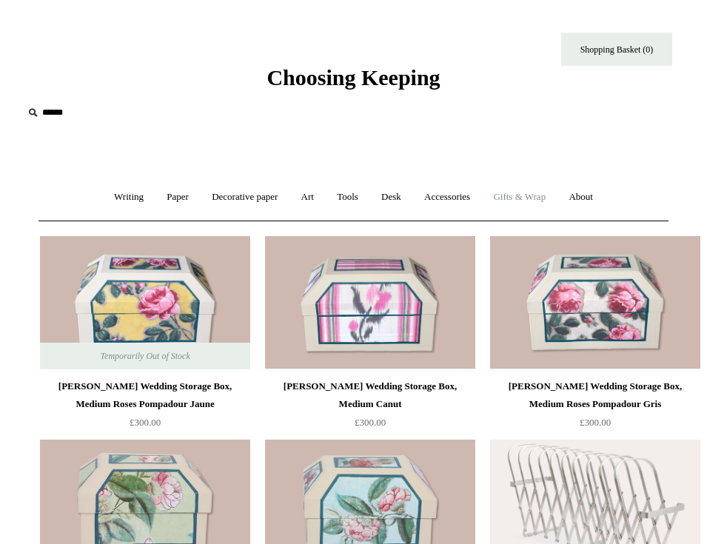
click at [519, 203] on link "Gifts & Wrap +" at bounding box center [519, 197] width 73 height 39
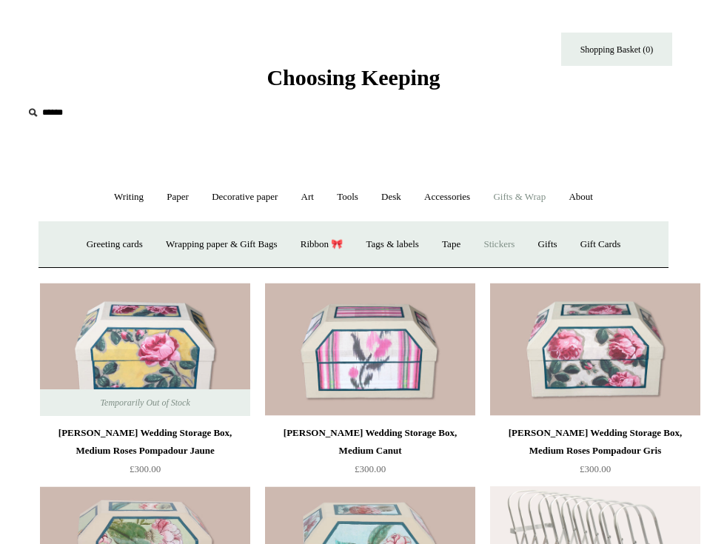
click at [518, 250] on link "Stickers" at bounding box center [499, 244] width 52 height 39
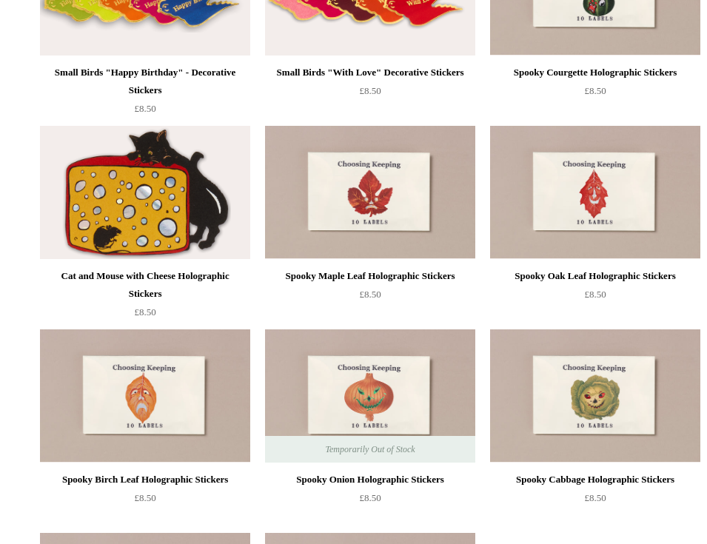
scroll to position [704, 0]
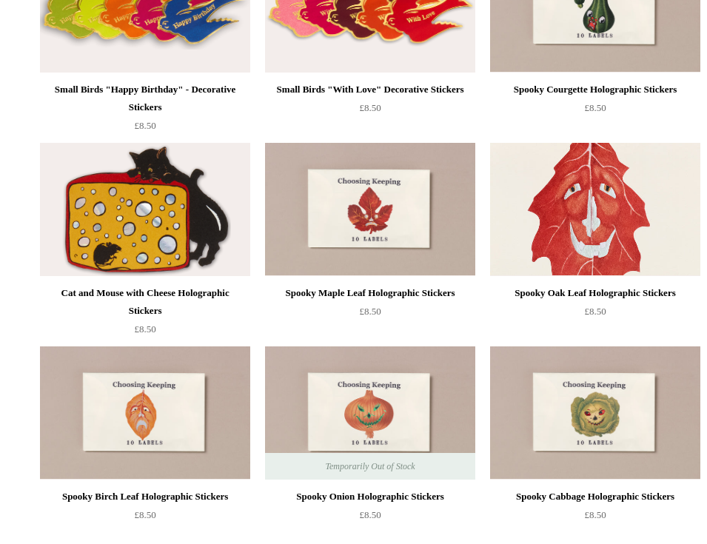
click at [592, 258] on img at bounding box center [595, 209] width 210 height 133
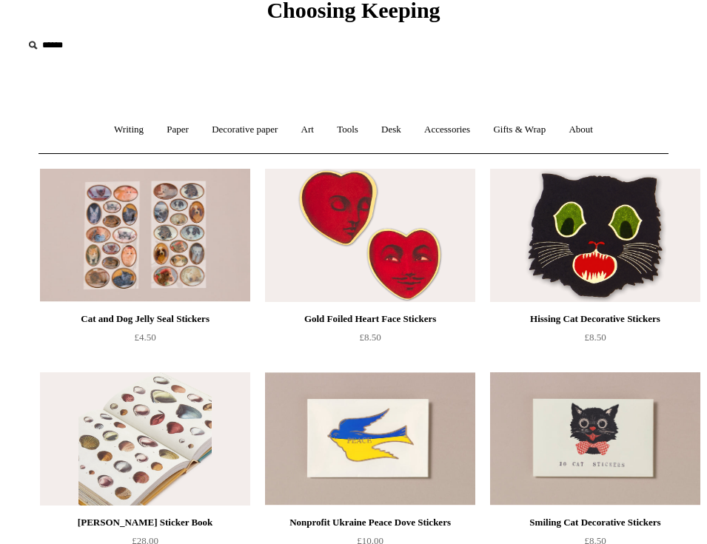
scroll to position [53, 0]
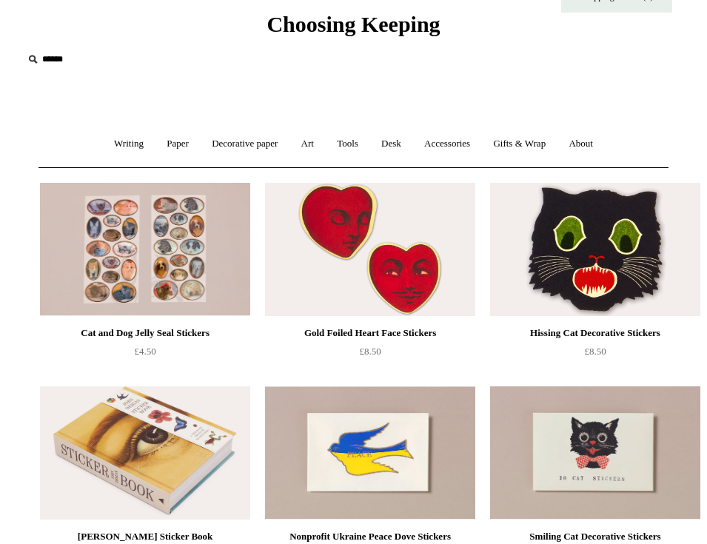
click at [398, 209] on img at bounding box center [370, 249] width 210 height 133
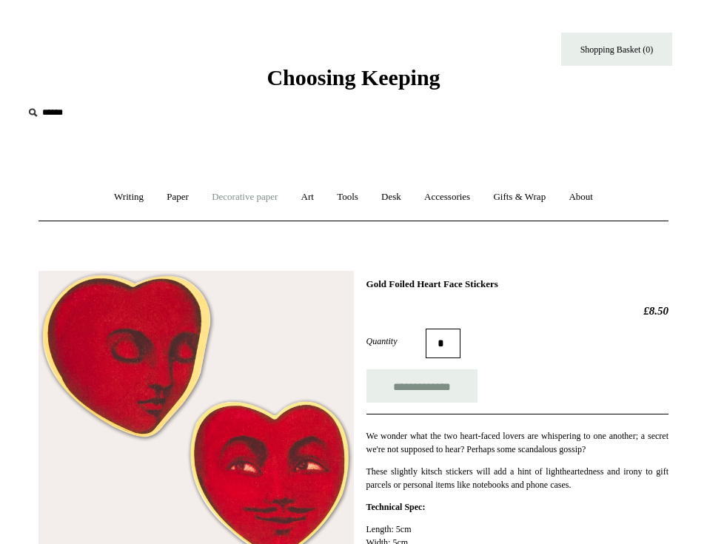
click at [220, 198] on link "Decorative paper +" at bounding box center [244, 197] width 87 height 39
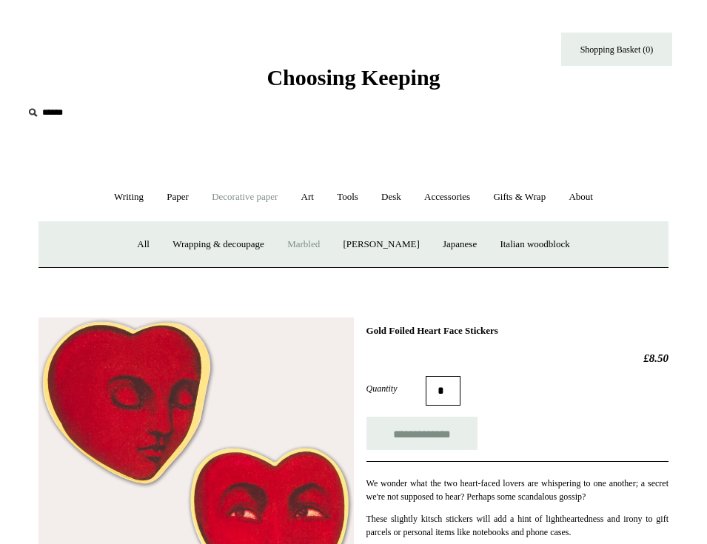
click at [315, 243] on link "Marbled" at bounding box center [303, 244] width 53 height 39
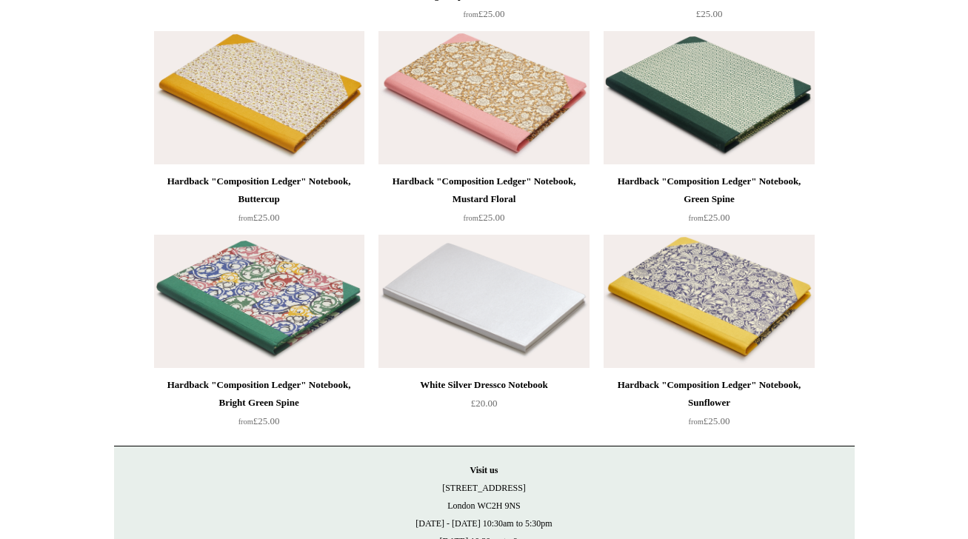
scroll to position [12802, 0]
